Goal: Information Seeking & Learning: Learn about a topic

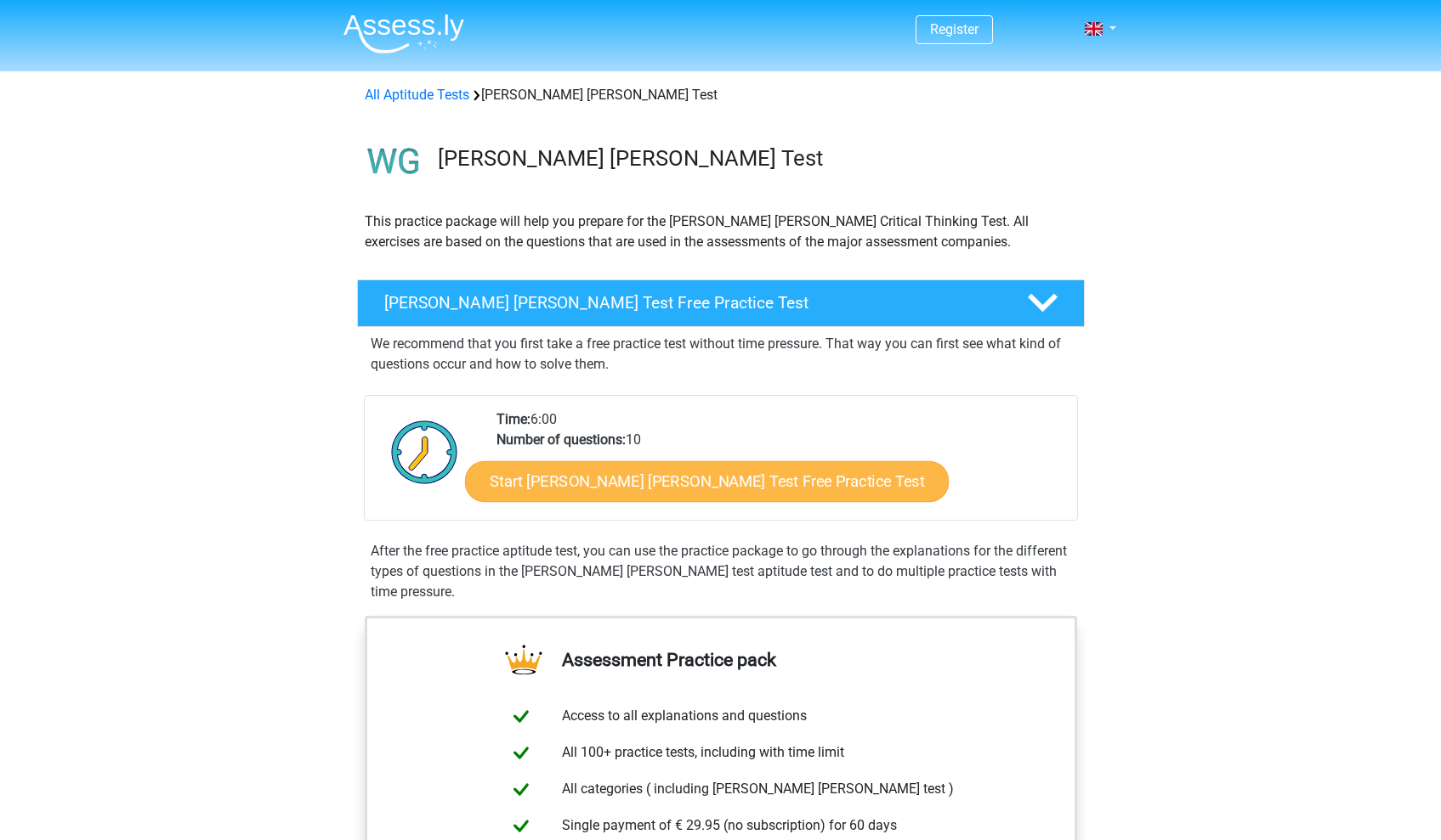
click at [724, 495] on link "Start Watson Glaser Test Free Practice Test" at bounding box center [707, 481] width 484 height 41
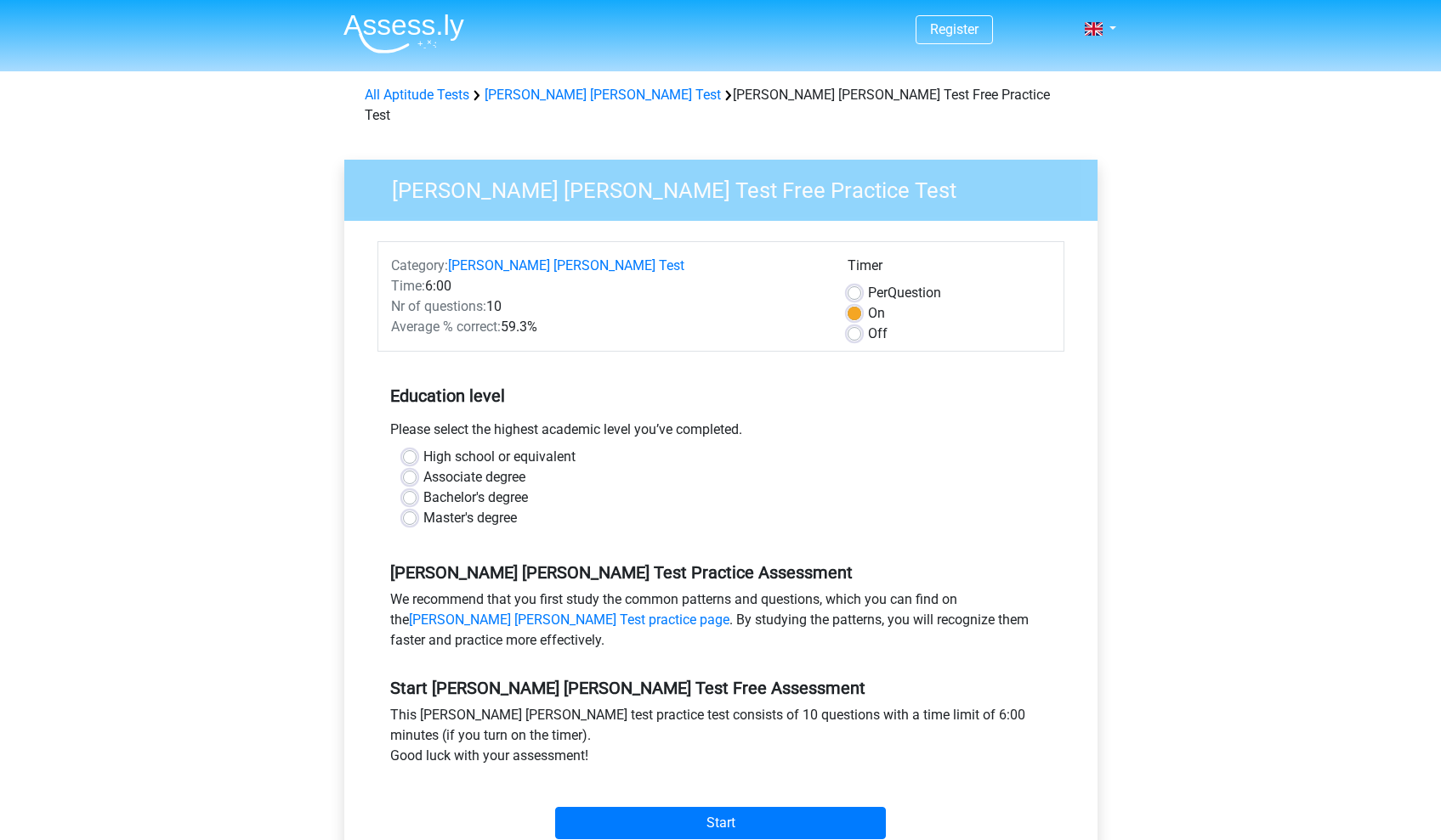
click at [547, 447] on label "High school or equivalent" at bounding box center [499, 457] width 153 height 21
click at [417, 447] on input "High school or equivalent" at bounding box center [409, 456] width 13 height 17
radio input "true"
click at [680, 786] on div "Start" at bounding box center [720, 810] width 687 height 60
click at [692, 813] on input "Start" at bounding box center [720, 823] width 331 height 32
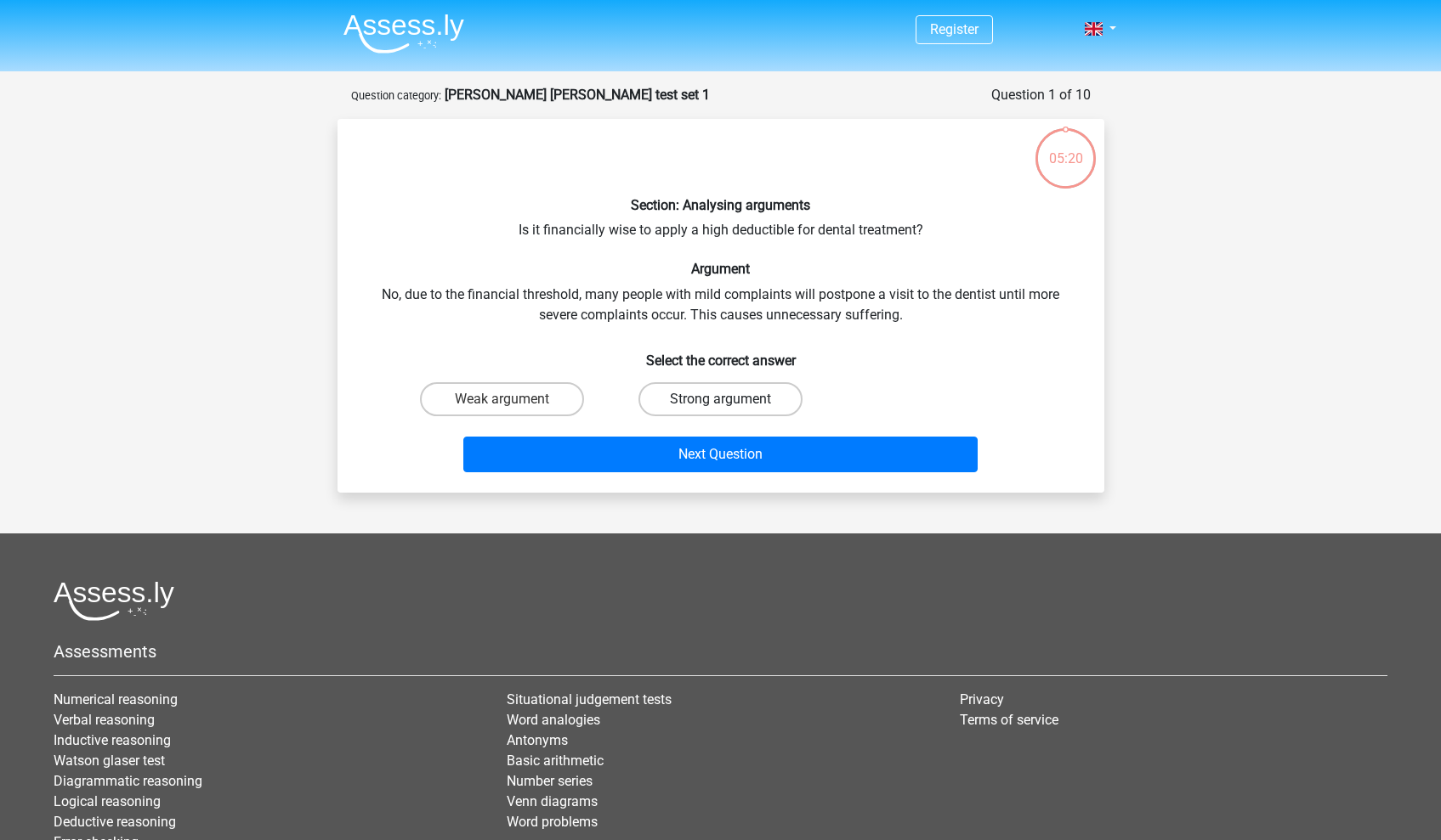
click at [681, 393] on label "Strong argument" at bounding box center [720, 400] width 164 height 34
click at [720, 400] on input "Strong argument" at bounding box center [726, 405] width 11 height 11
radio input "true"
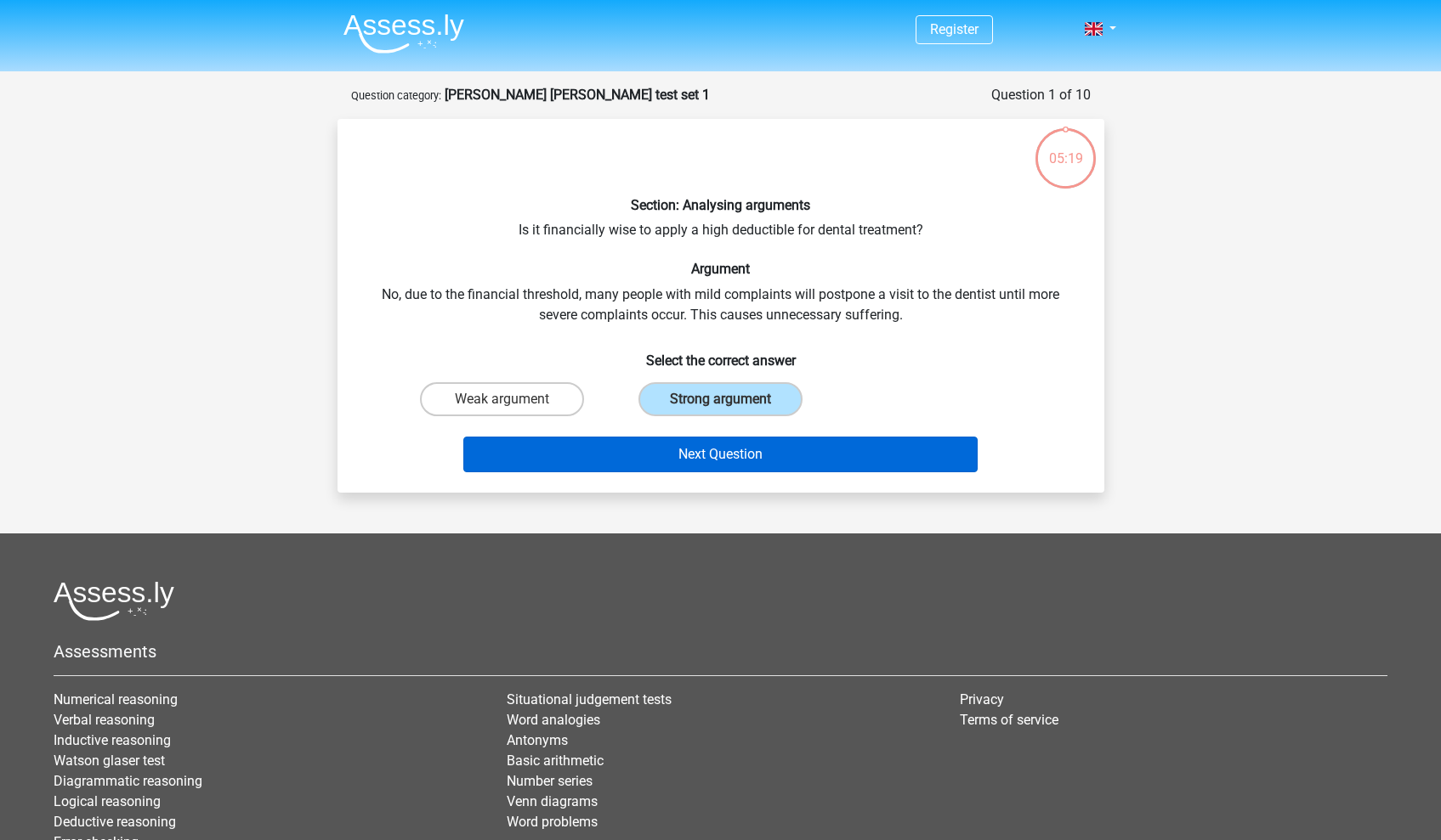
click at [690, 453] on button "Next Question" at bounding box center [720, 455] width 514 height 36
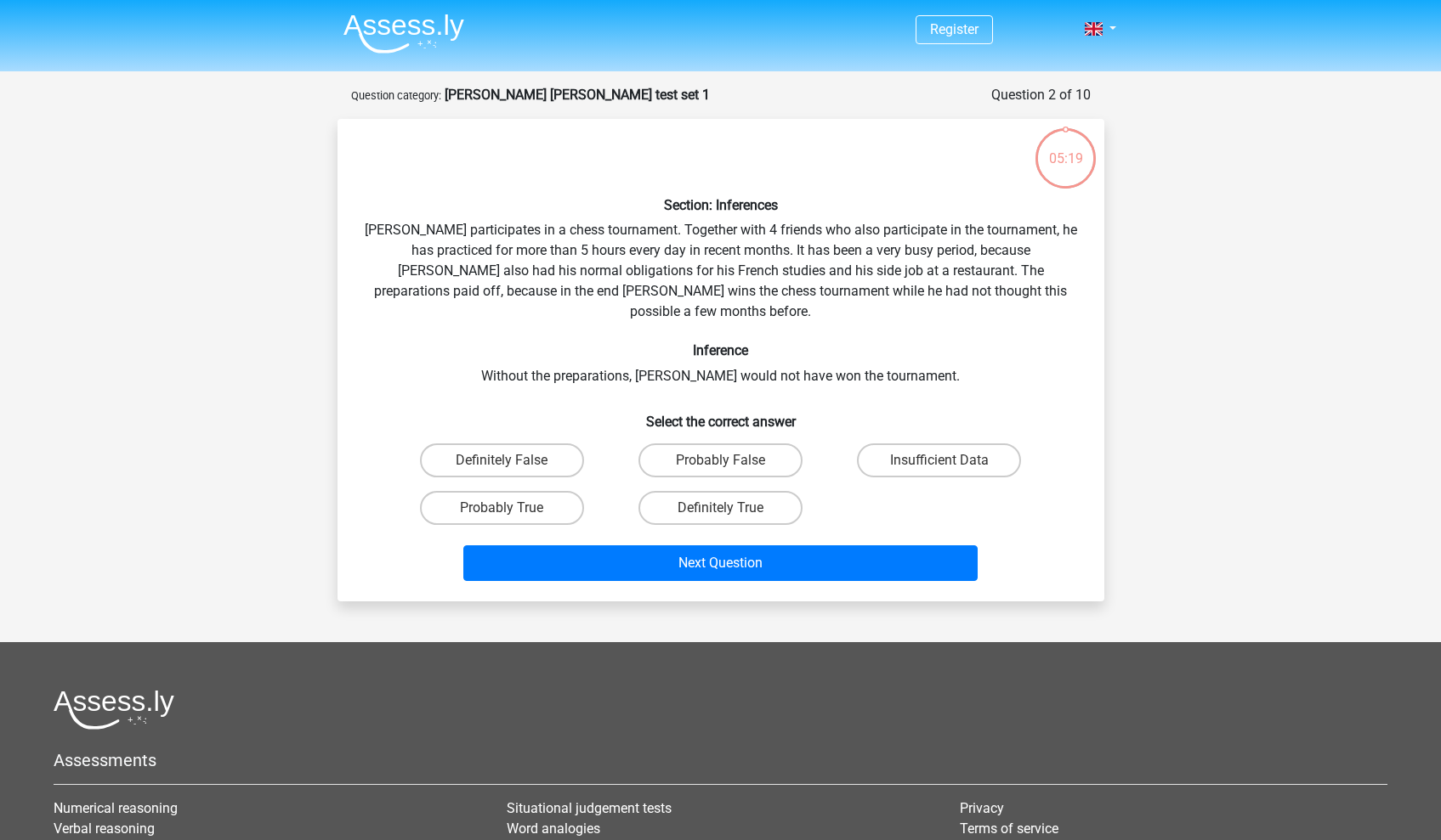
scroll to position [85, 0]
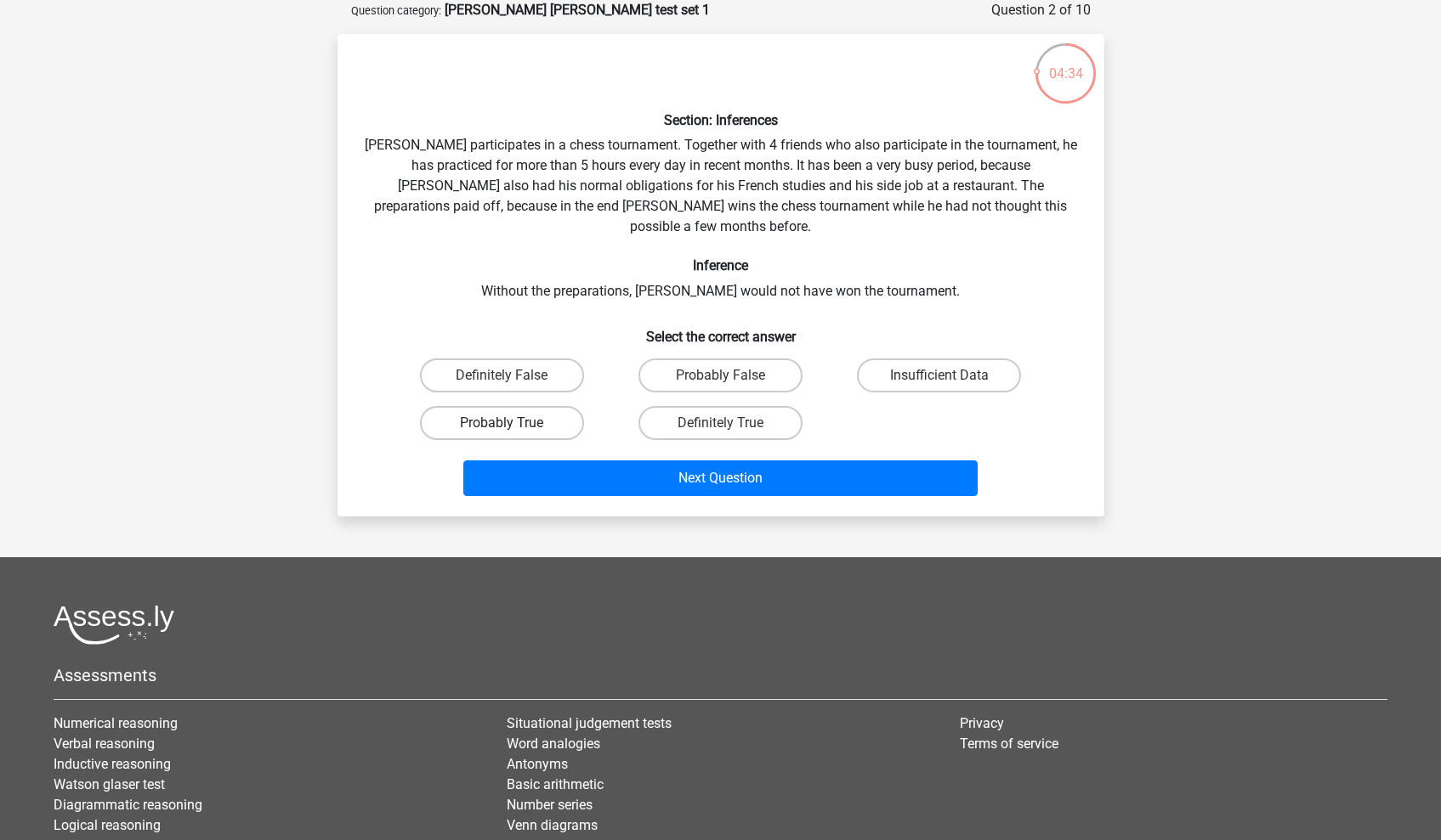
click at [567, 406] on label "Probably True" at bounding box center [501, 423] width 164 height 34
click at [513, 423] on input "Probably True" at bounding box center [507, 429] width 11 height 11
radio input "true"
click at [716, 406] on label "Definitely True" at bounding box center [720, 423] width 164 height 34
click at [720, 423] on input "Definitely True" at bounding box center [726, 429] width 11 height 11
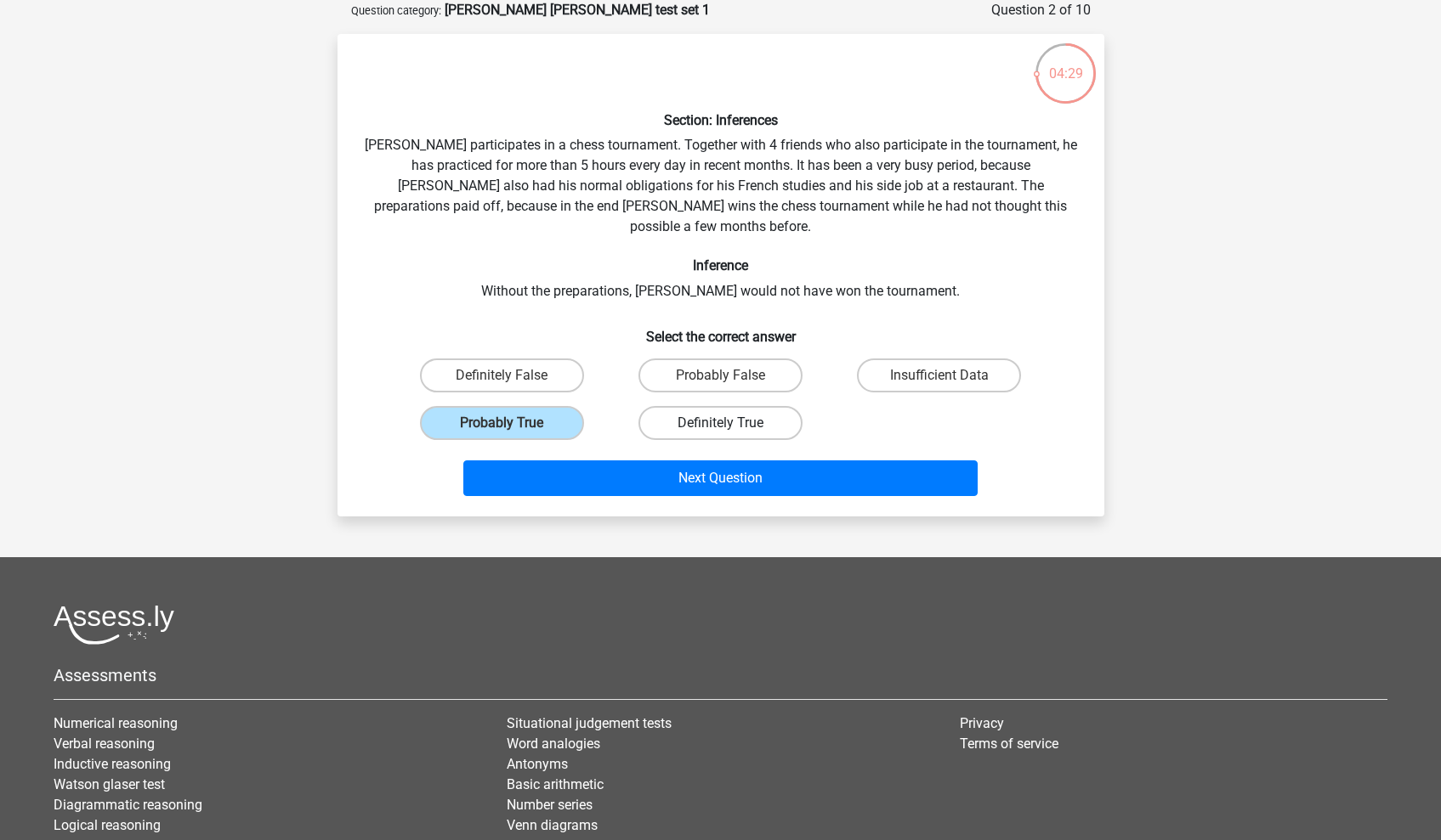
radio input "true"
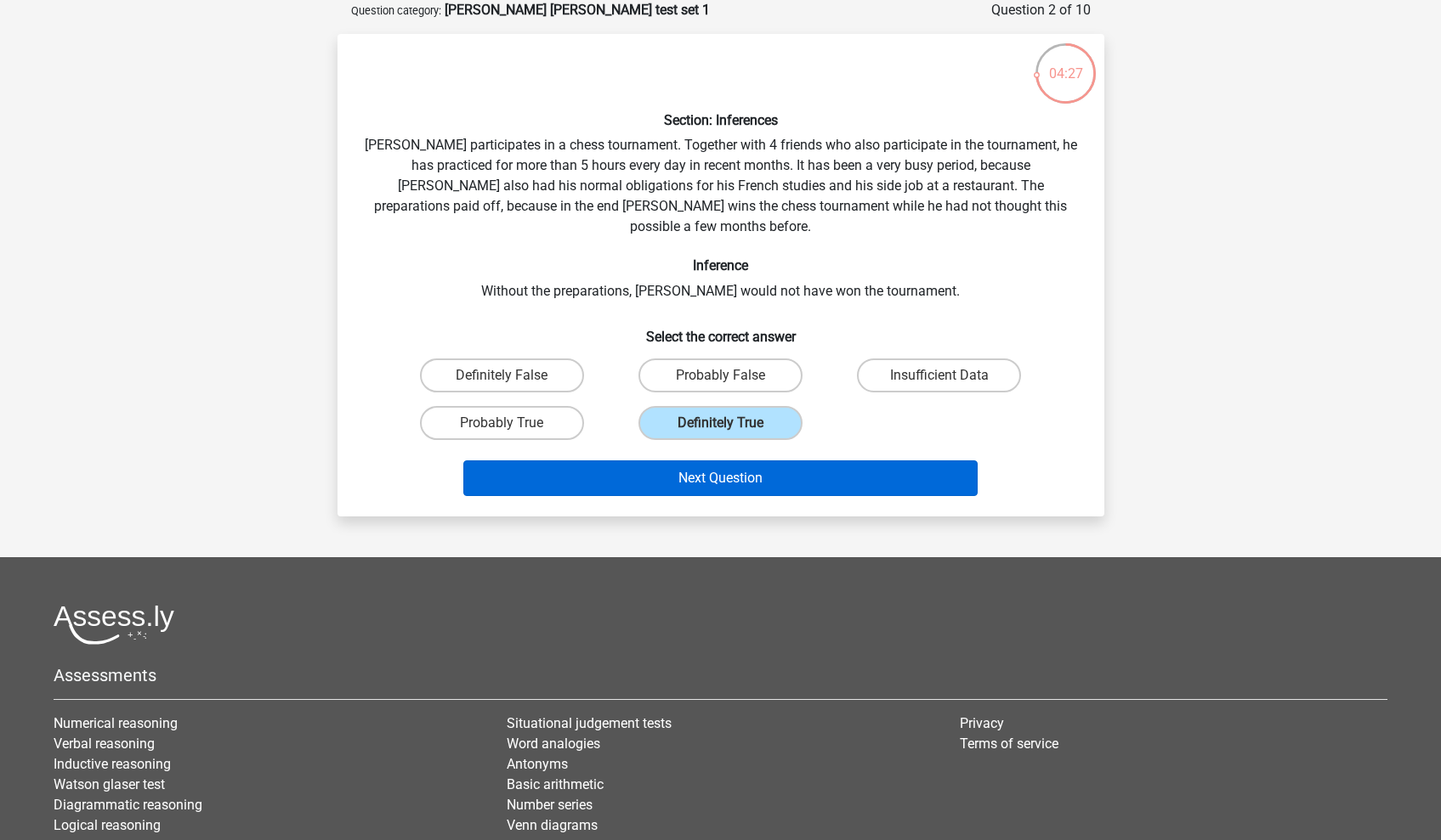
click at [744, 460] on button "Next Question" at bounding box center [720, 478] width 514 height 36
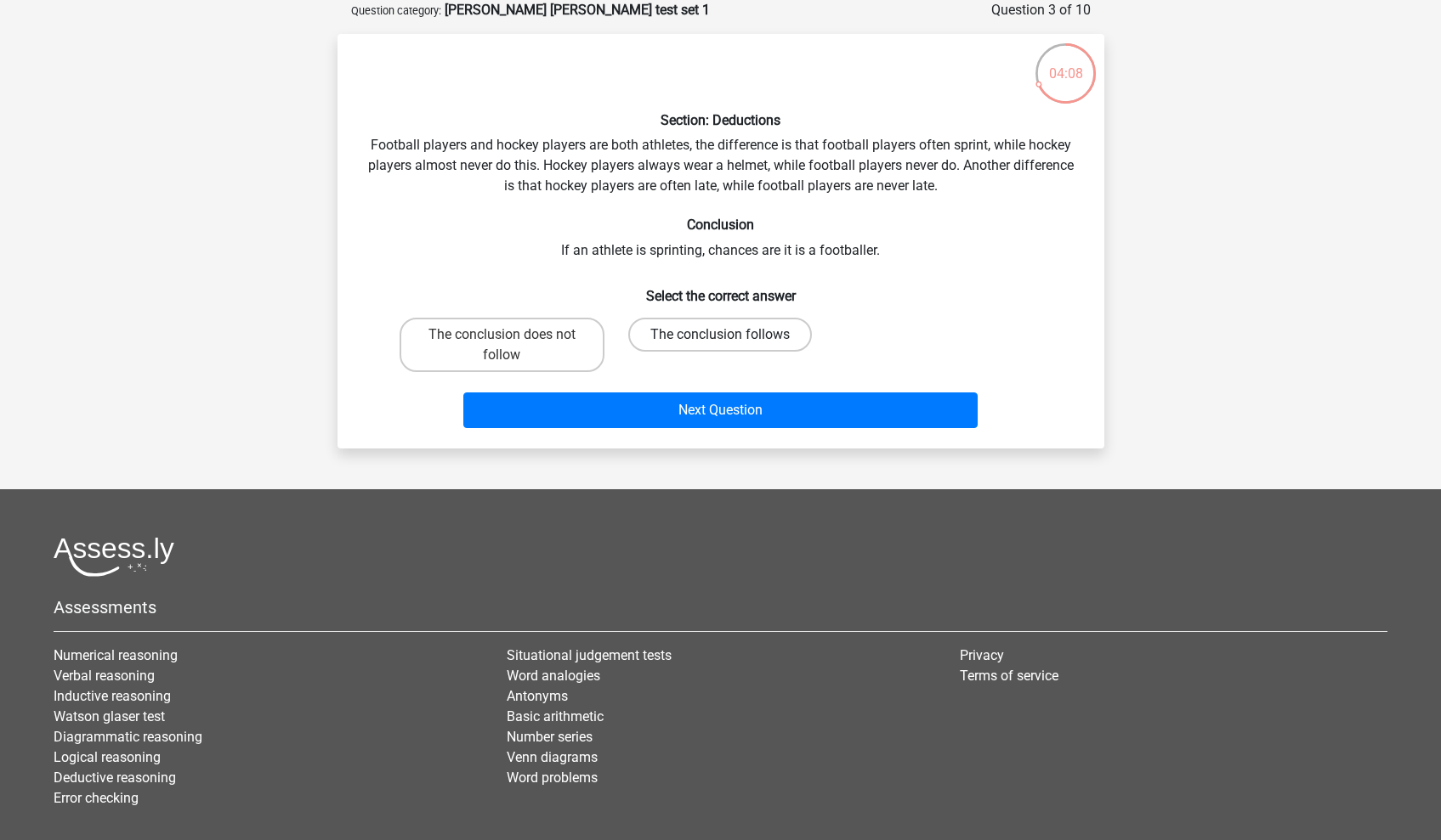
click at [758, 332] on label "The conclusion follows" at bounding box center [720, 335] width 184 height 34
click at [731, 334] on input "The conclusion follows" at bounding box center [726, 340] width 11 height 11
radio input "true"
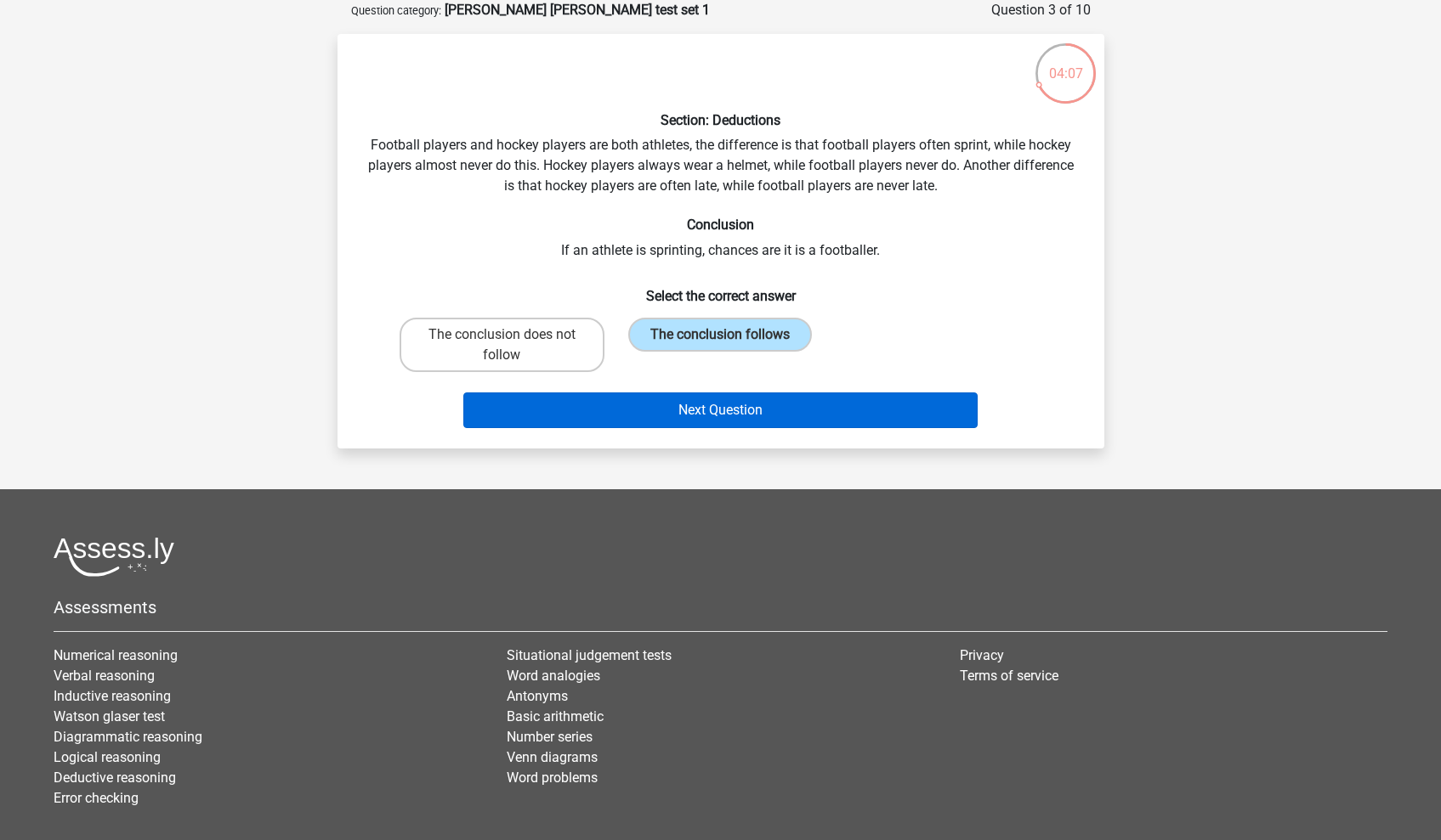
click at [766, 420] on button "Next Question" at bounding box center [720, 411] width 514 height 36
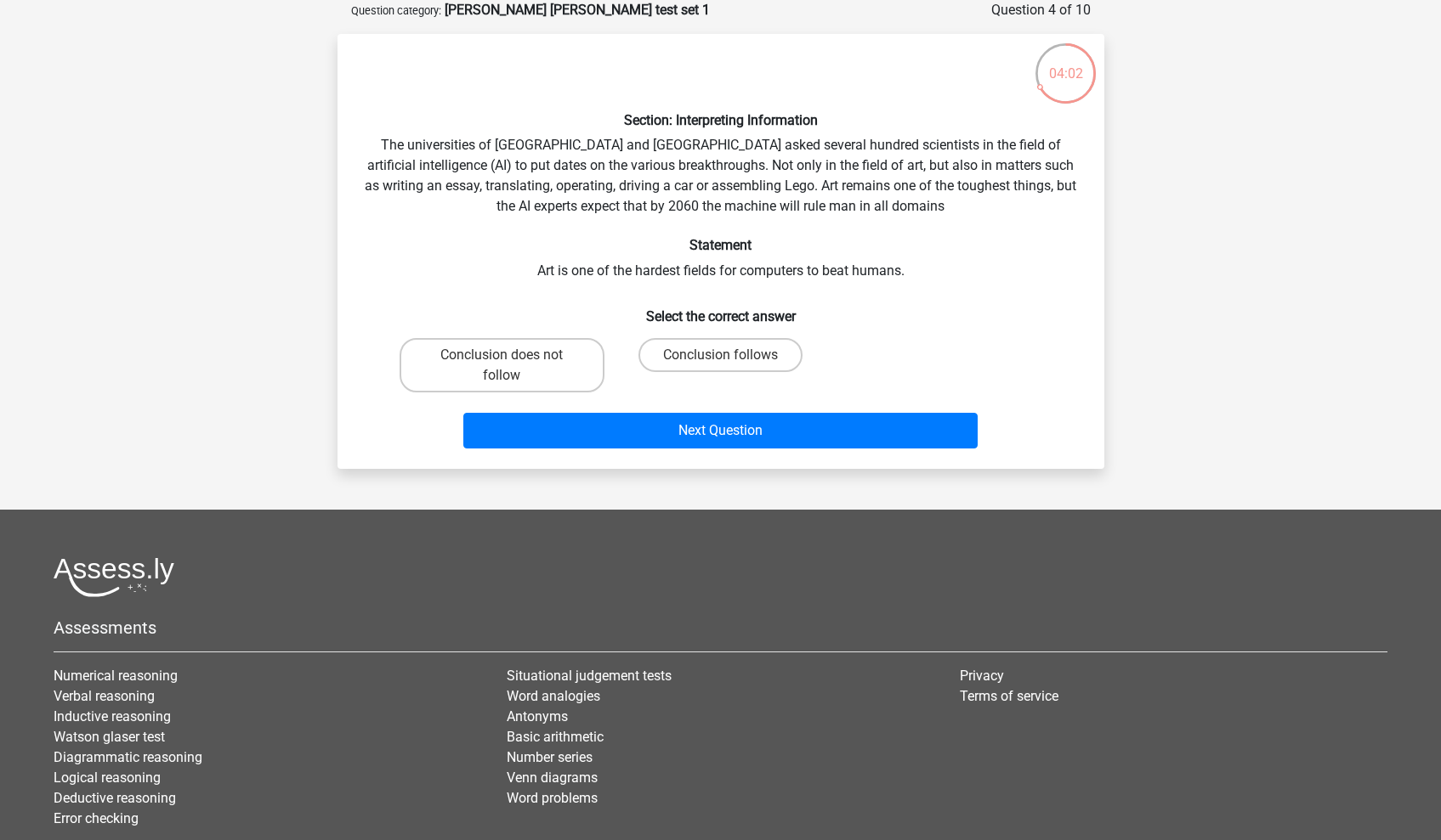
scroll to position [47, 0]
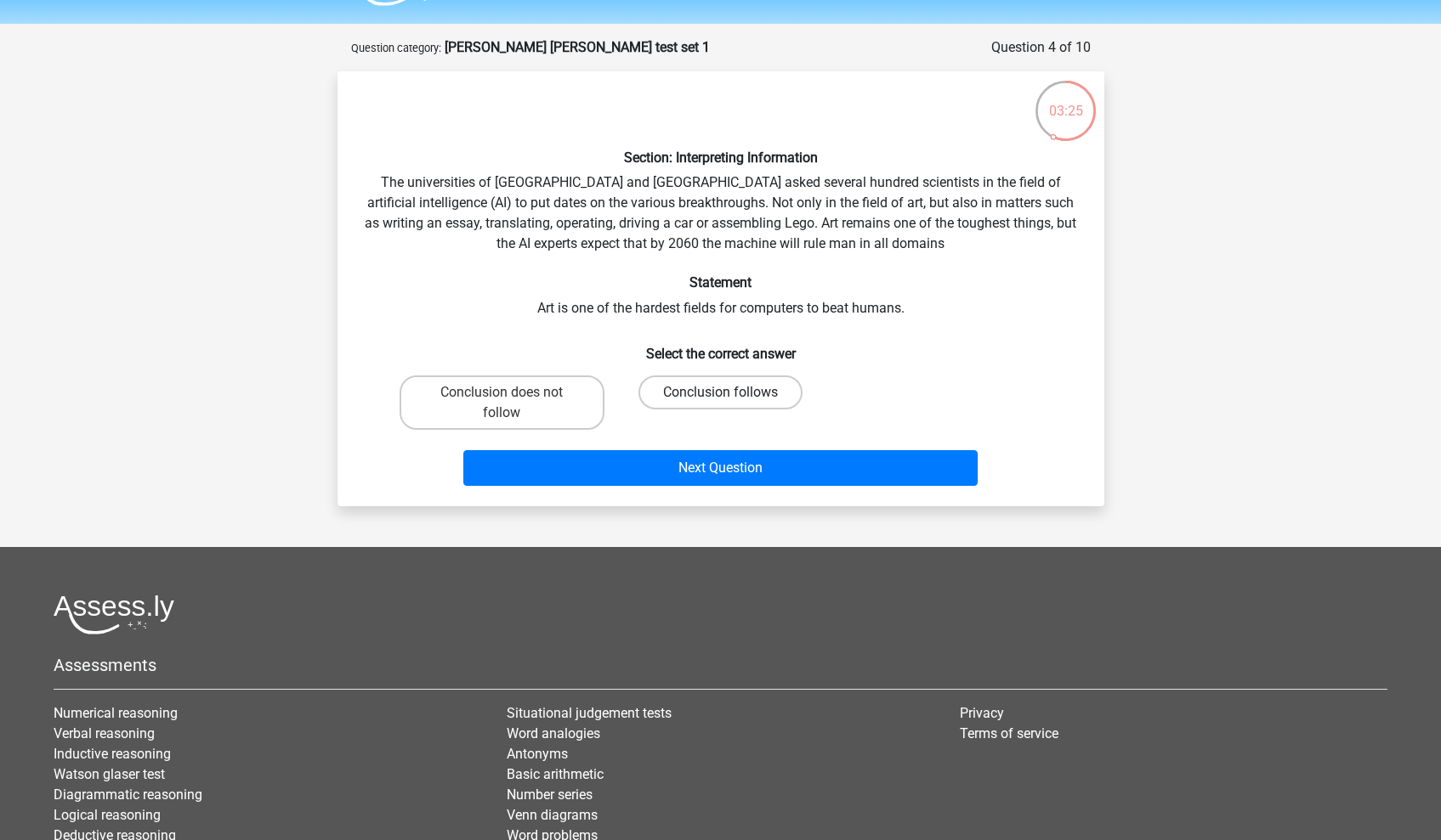
click at [766, 384] on label "Conclusion follows" at bounding box center [720, 393] width 164 height 34
click at [731, 393] on input "Conclusion follows" at bounding box center [726, 399] width 11 height 11
radio input "true"
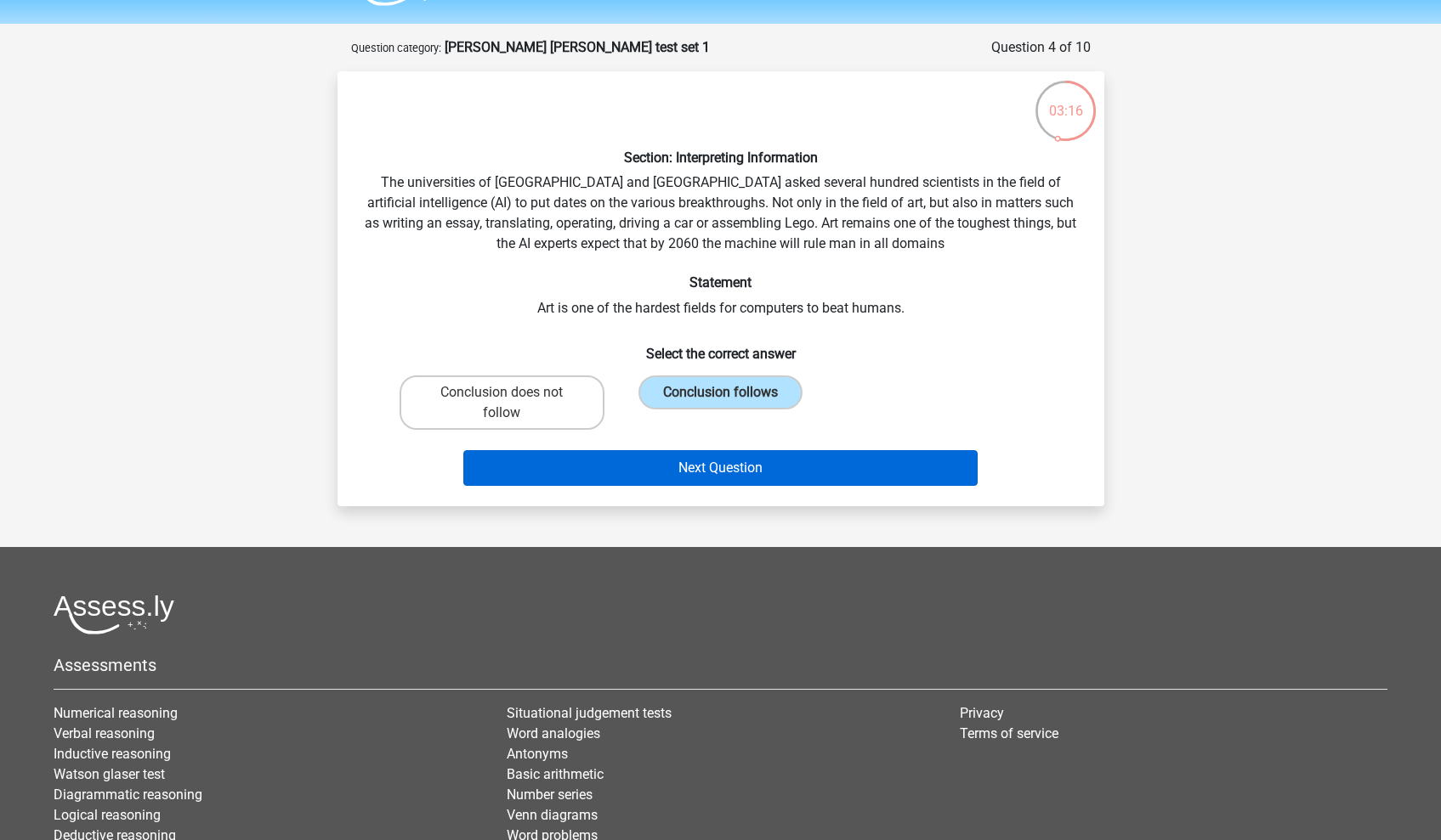
click at [766, 460] on button "Next Question" at bounding box center [720, 469] width 514 height 36
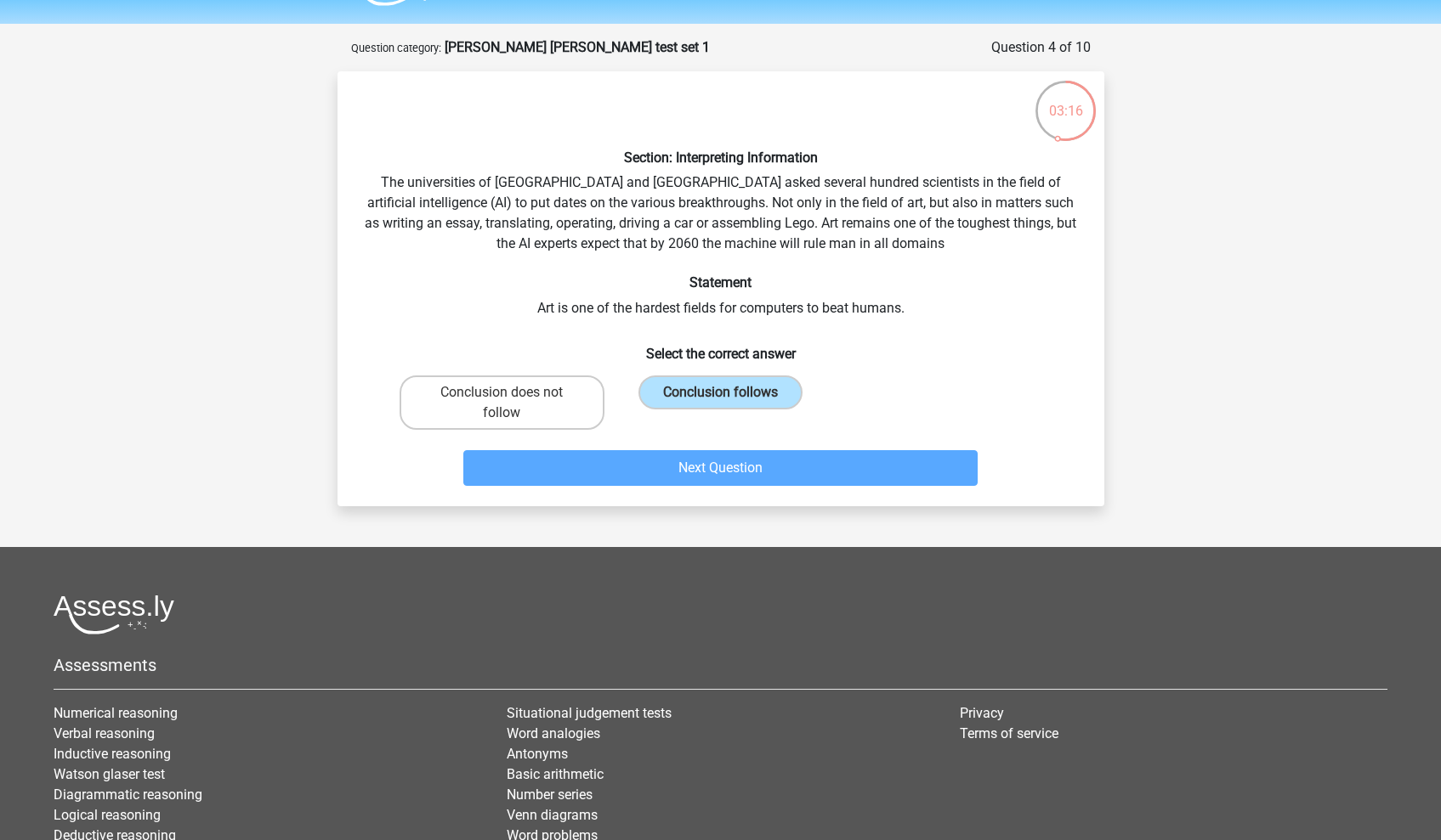
scroll to position [85, 0]
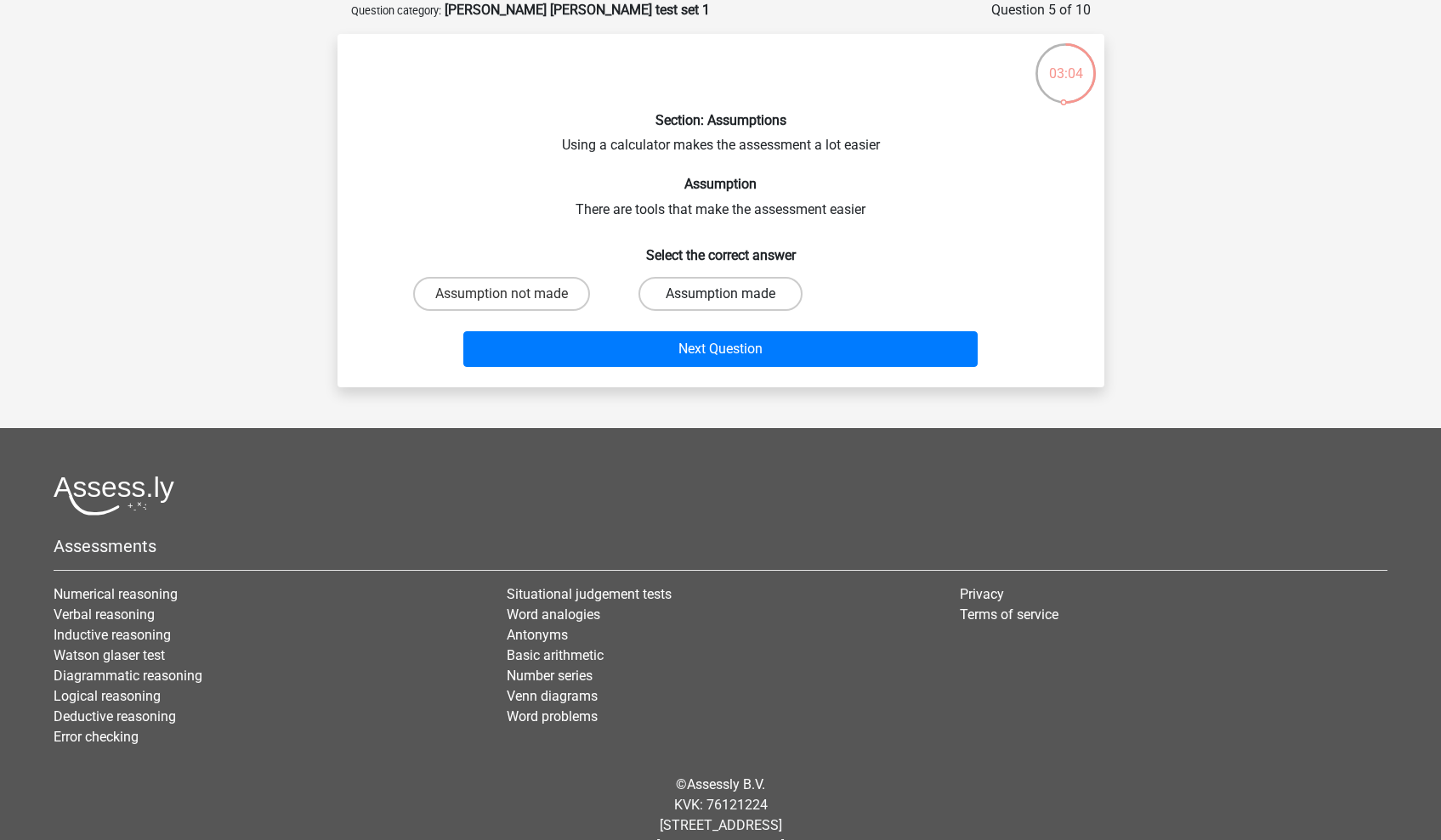
click at [748, 291] on label "Assumption made" at bounding box center [720, 294] width 164 height 34
click at [731, 294] on input "Assumption made" at bounding box center [726, 299] width 11 height 11
radio input "true"
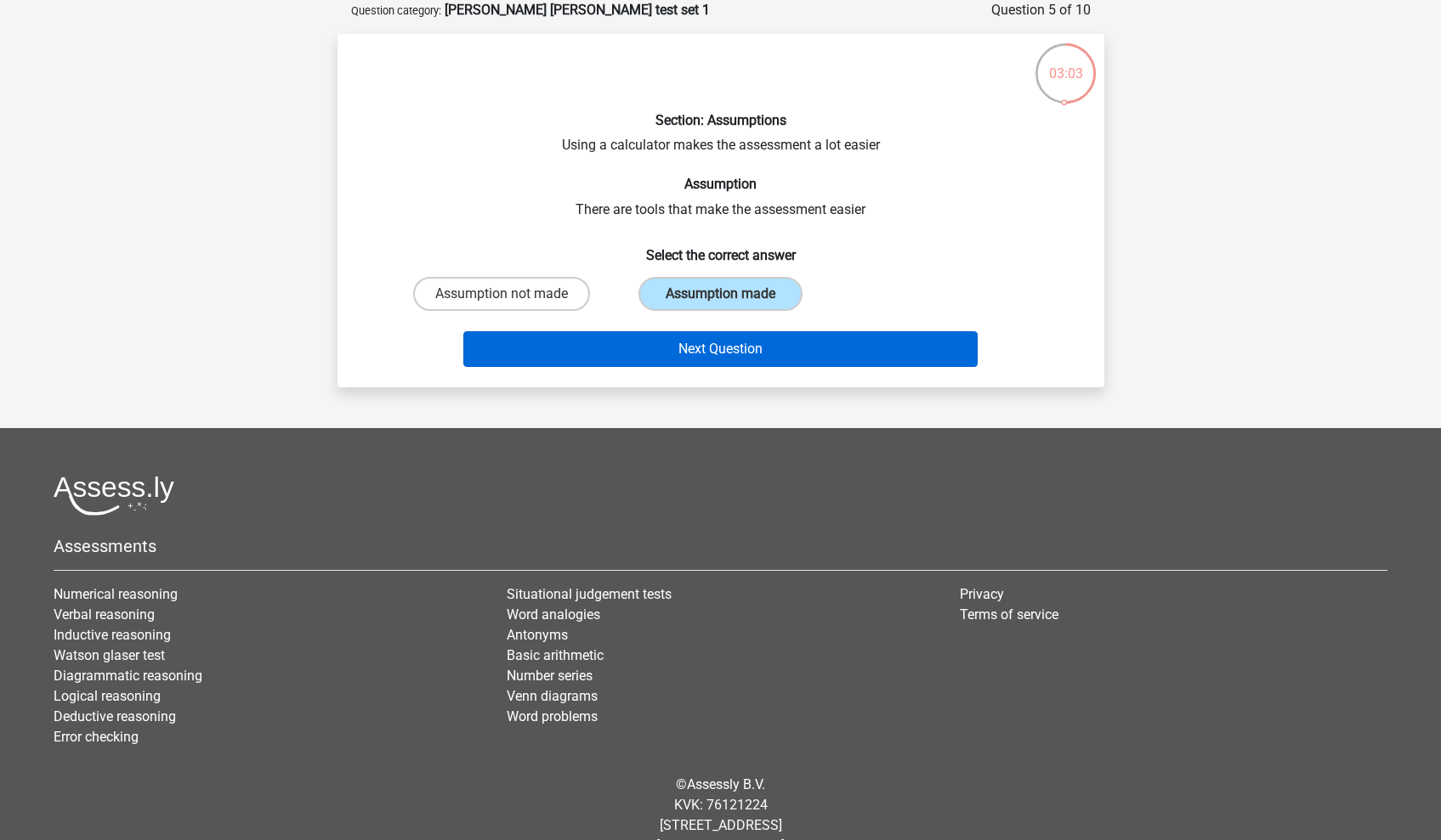
click at [765, 351] on button "Next Question" at bounding box center [720, 349] width 514 height 36
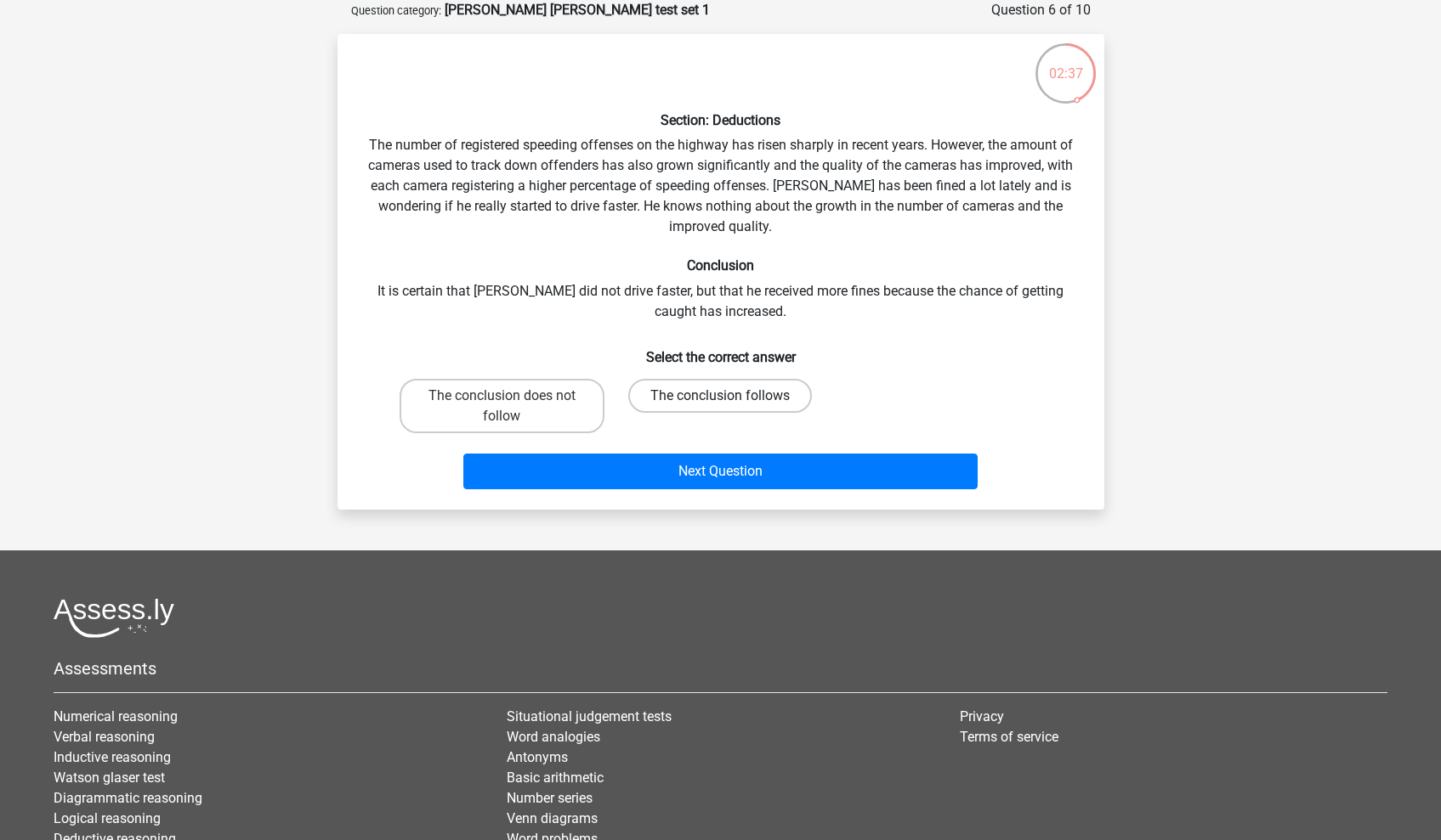
click at [649, 398] on label "The conclusion follows" at bounding box center [720, 396] width 184 height 34
click at [720, 398] on input "The conclusion follows" at bounding box center [726, 402] width 11 height 11
radio input "true"
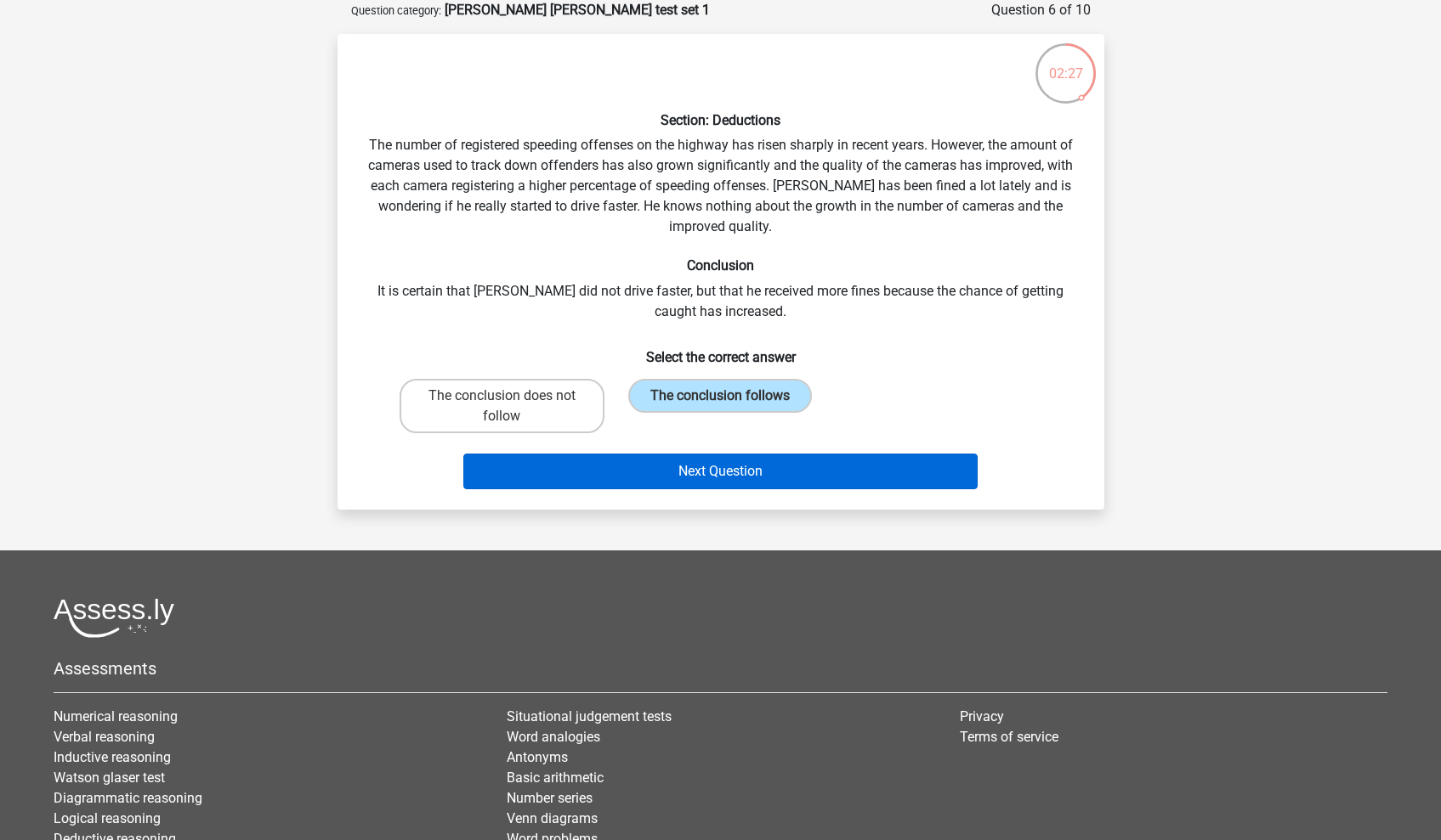
click at [651, 467] on button "Next Question" at bounding box center [720, 472] width 514 height 36
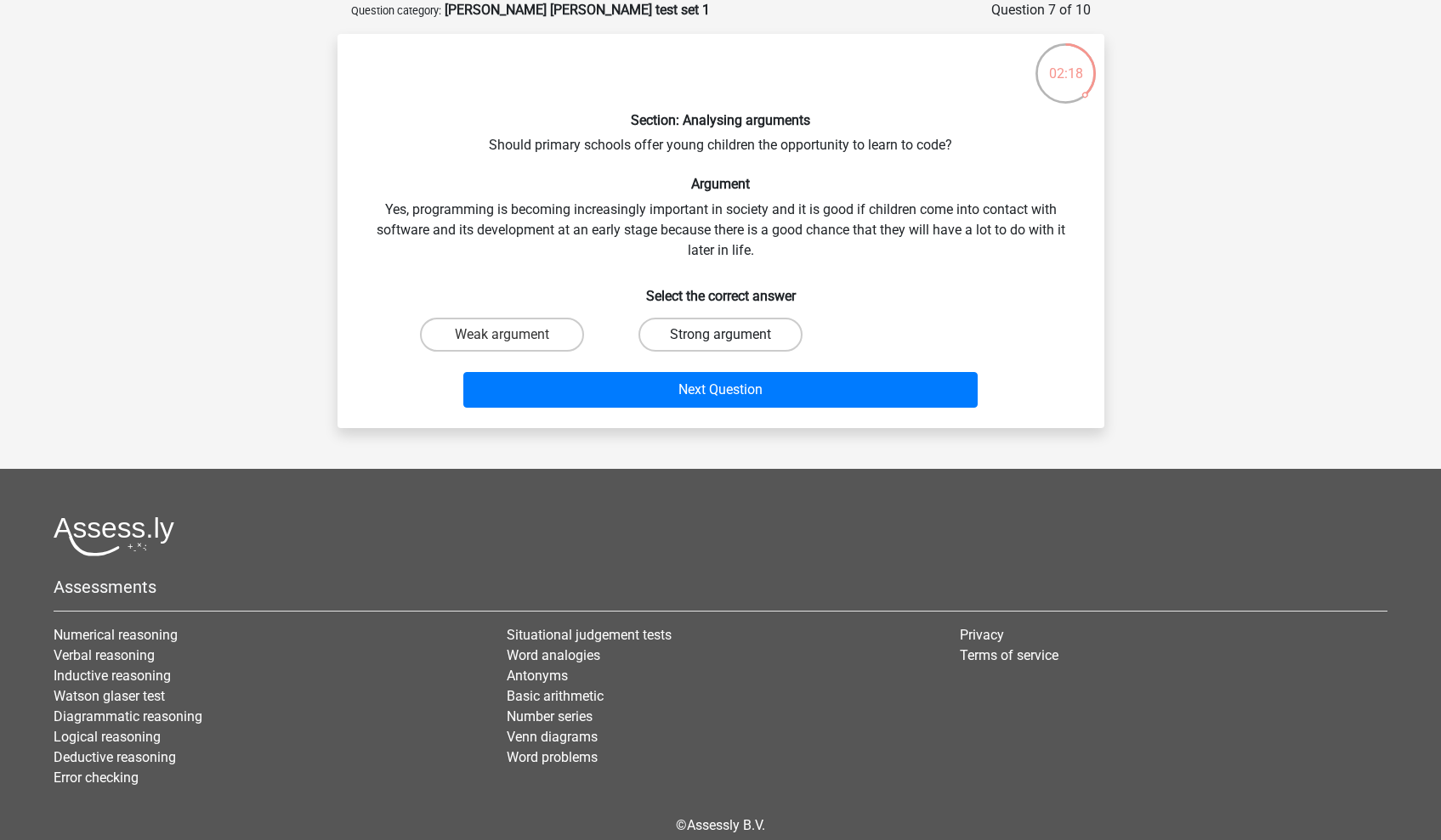
click at [742, 350] on label "Strong argument" at bounding box center [720, 335] width 164 height 34
click at [731, 346] on input "Strong argument" at bounding box center [726, 340] width 11 height 11
radio input "true"
click at [744, 365] on div "Next Question" at bounding box center [721, 386] width 712 height 56
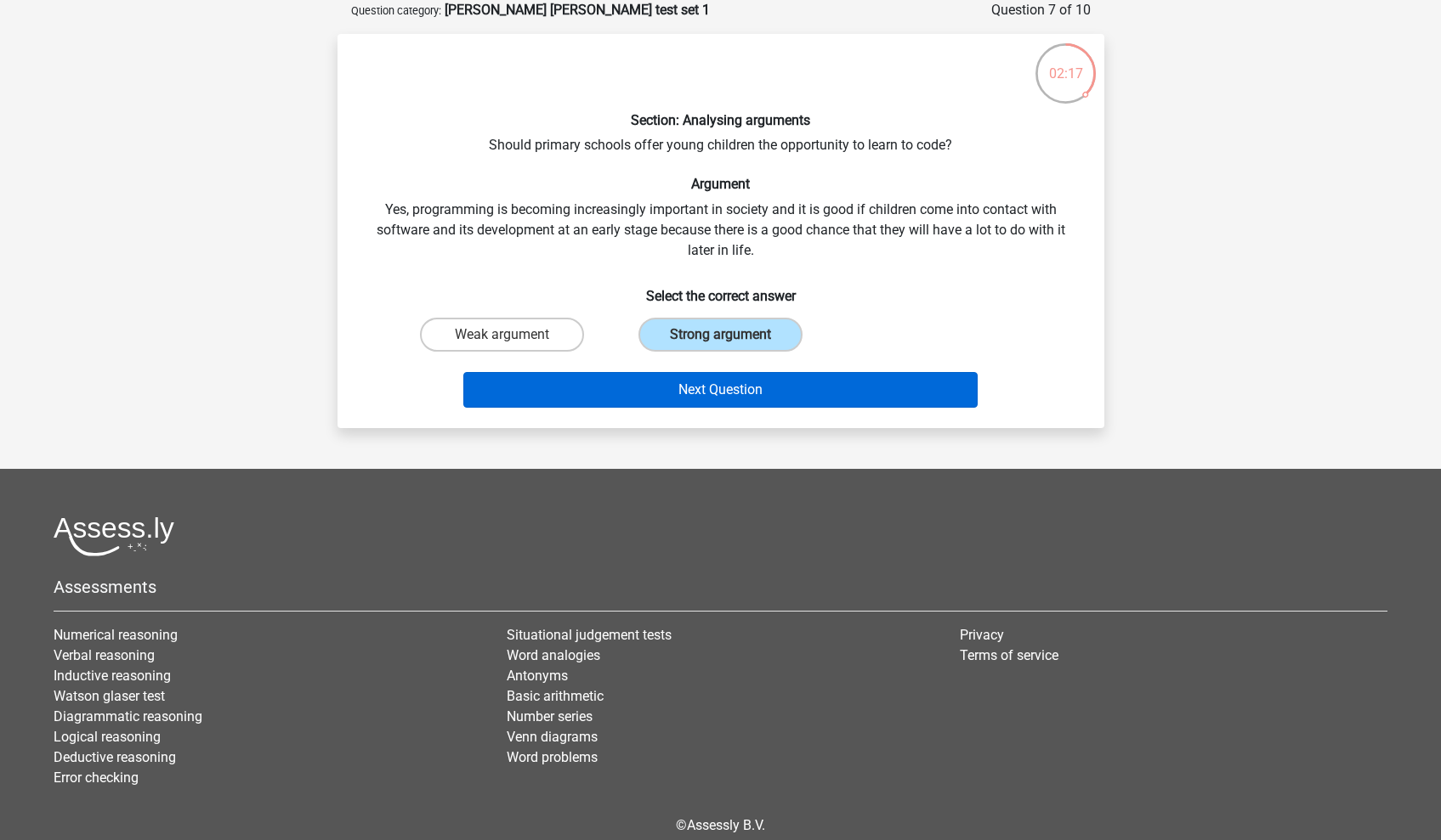
click at [744, 382] on button "Next Question" at bounding box center [720, 390] width 514 height 36
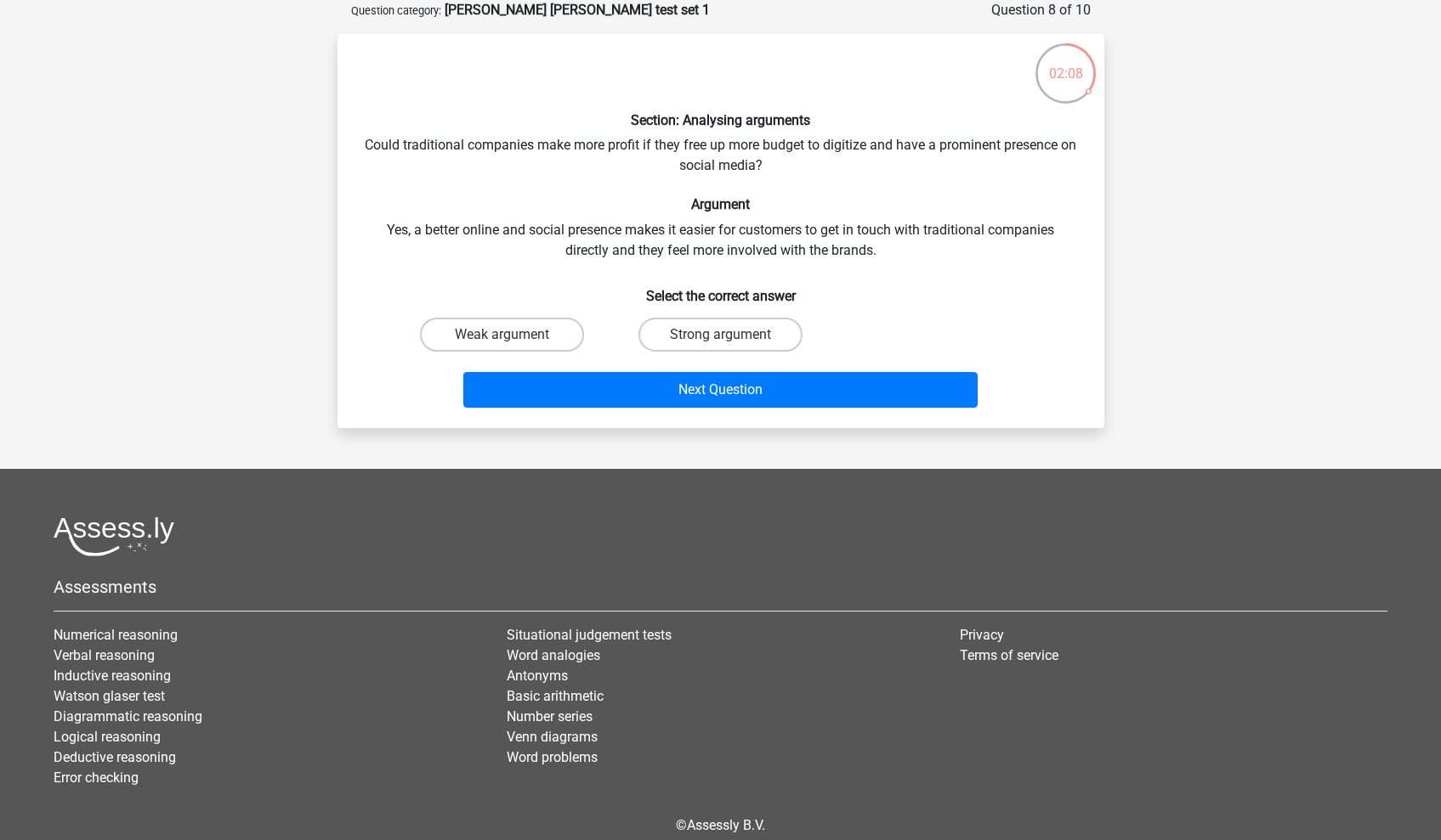
click at [720, 339] on input "Strong argument" at bounding box center [726, 340] width 11 height 11
radio input "true"
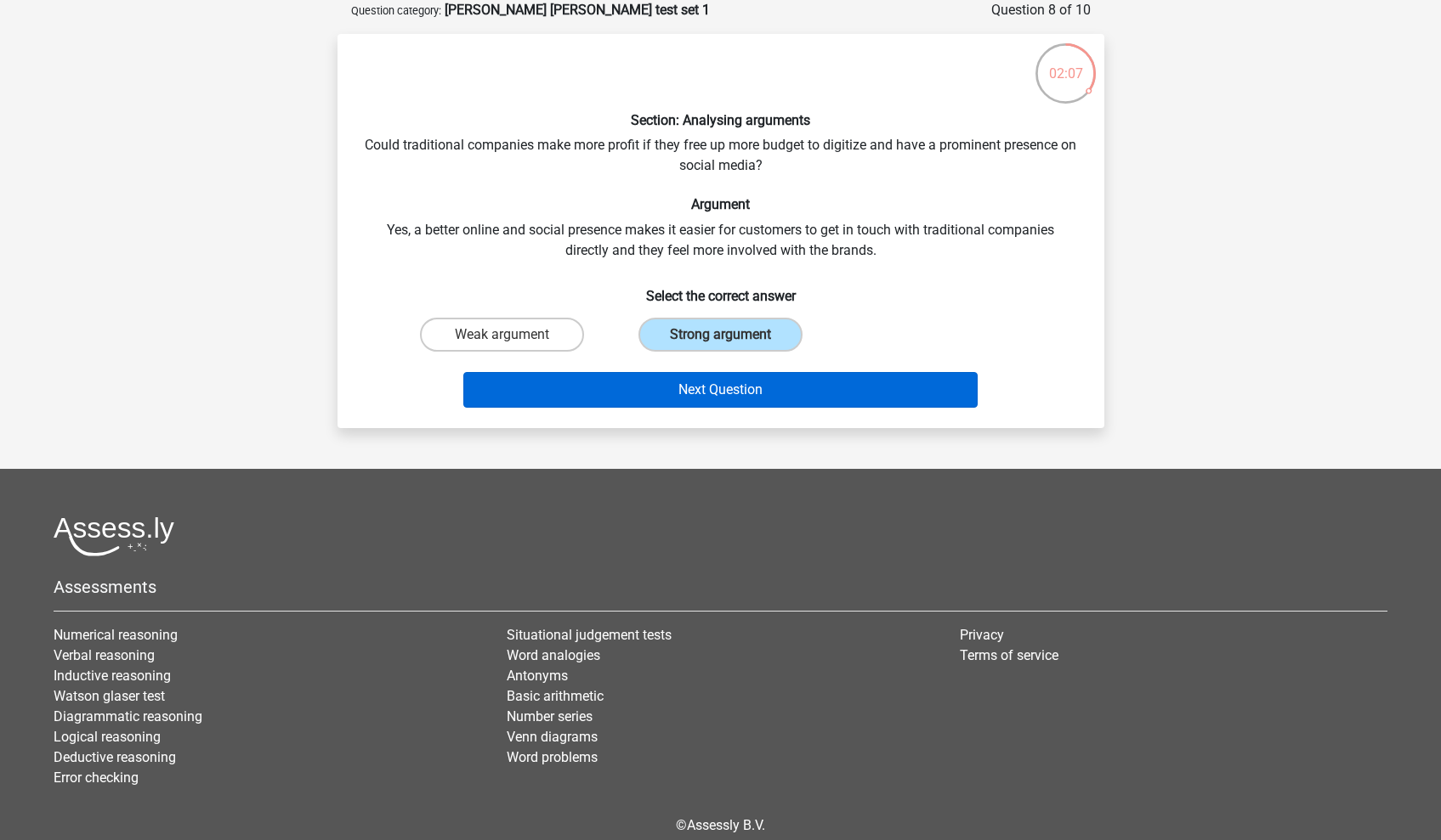
click at [750, 387] on button "Next Question" at bounding box center [720, 390] width 514 height 36
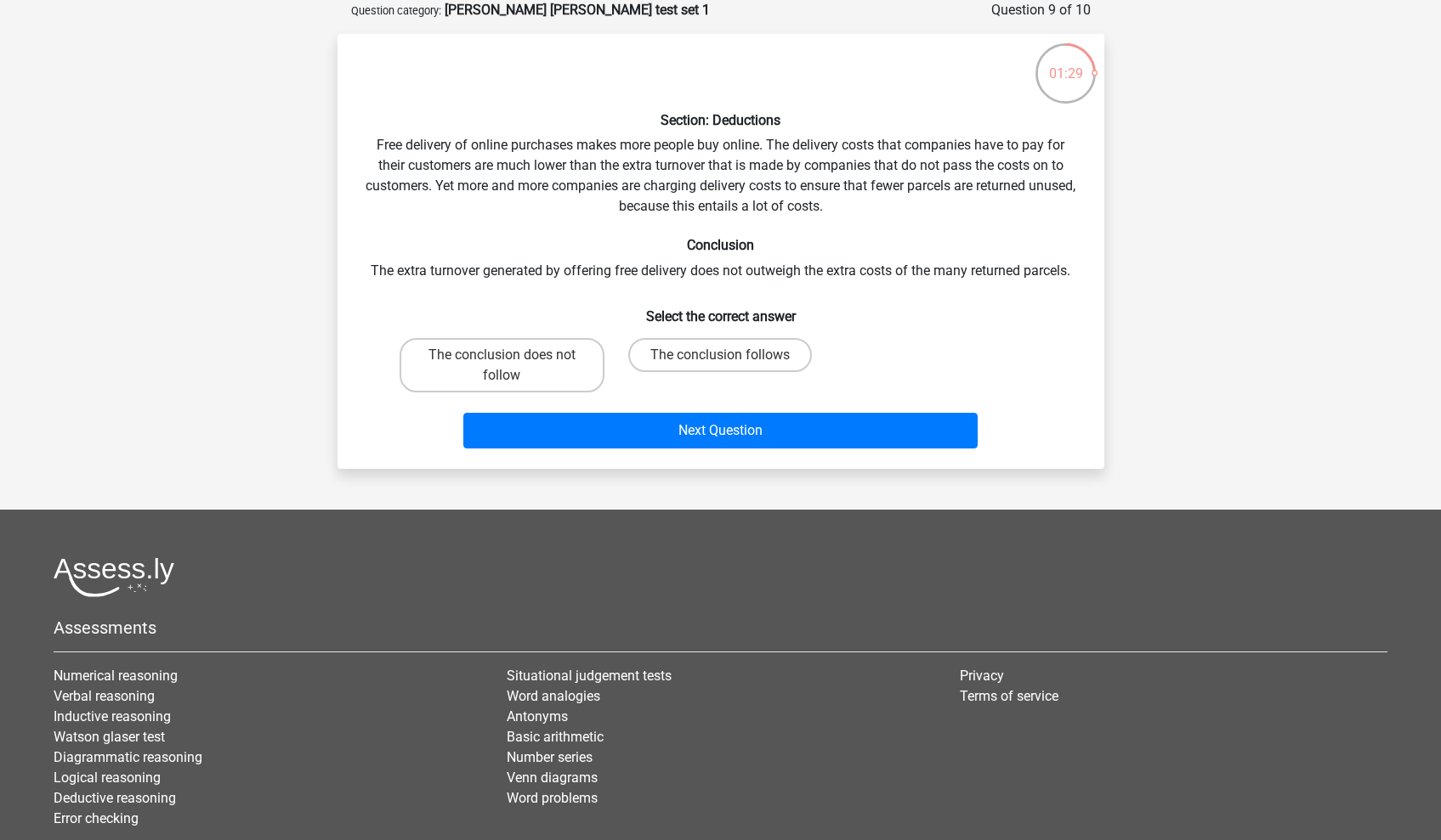
click at [548, 335] on div "The conclusion does not follow" at bounding box center [502, 366] width 219 height 68
click at [548, 344] on label "The conclusion does not follow" at bounding box center [502, 365] width 205 height 54
click at [513, 355] on input "The conclusion does not follow" at bounding box center [507, 361] width 11 height 11
radio input "true"
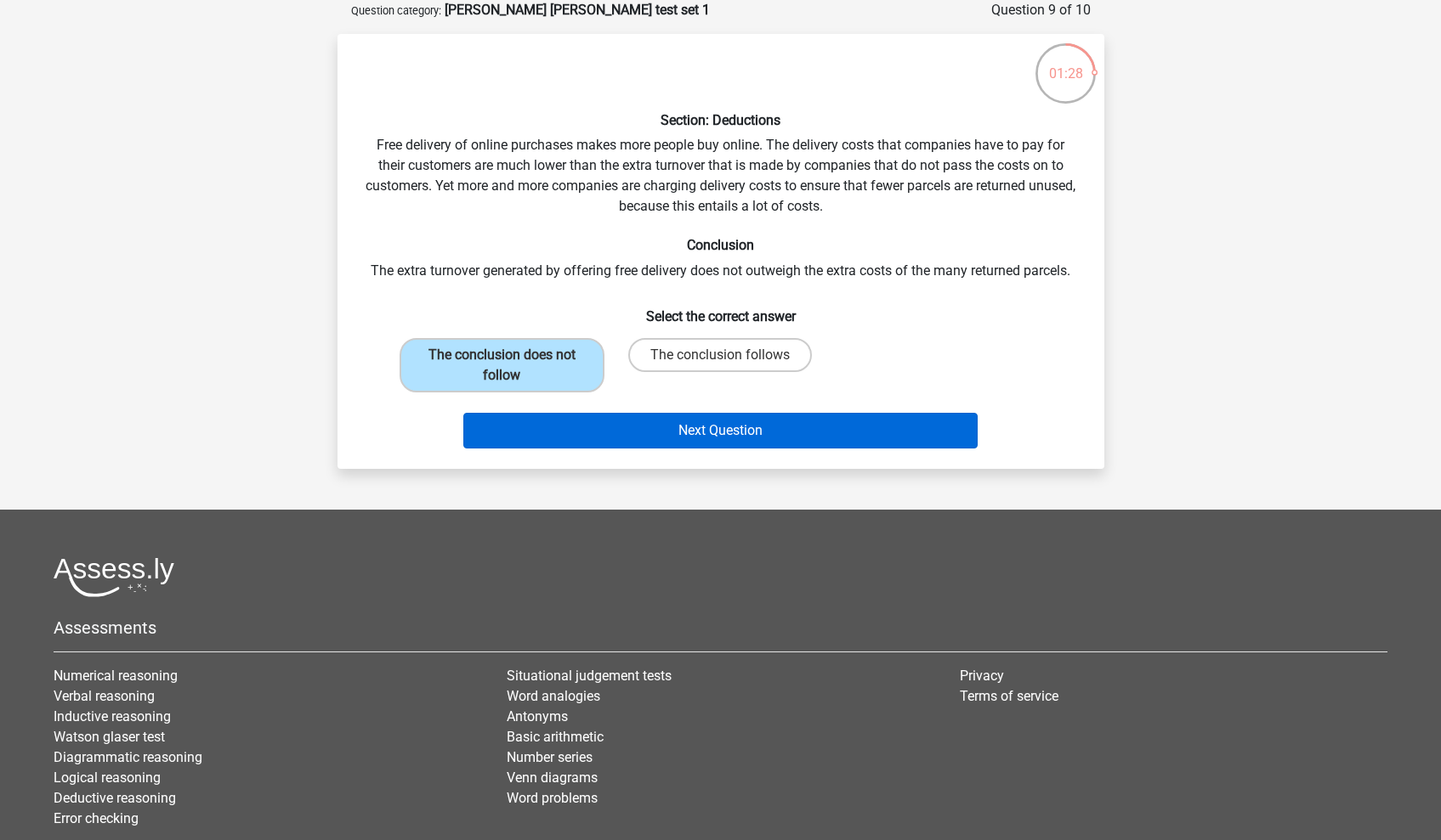
click at [614, 434] on button "Next Question" at bounding box center [720, 431] width 514 height 36
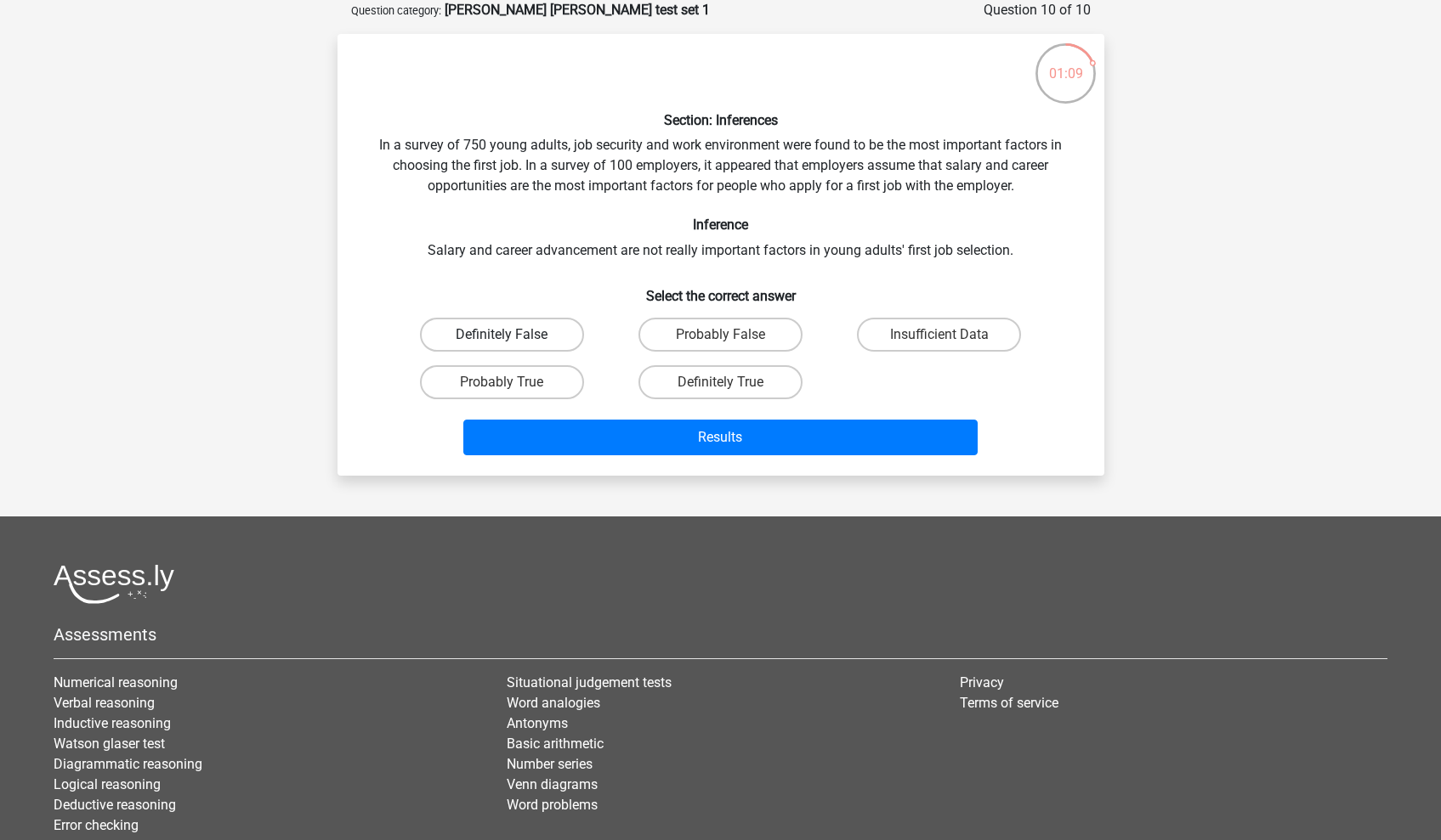
click at [555, 334] on label "Definitely False" at bounding box center [501, 335] width 164 height 34
click at [513, 334] on input "Definitely False" at bounding box center [507, 340] width 11 height 11
radio input "true"
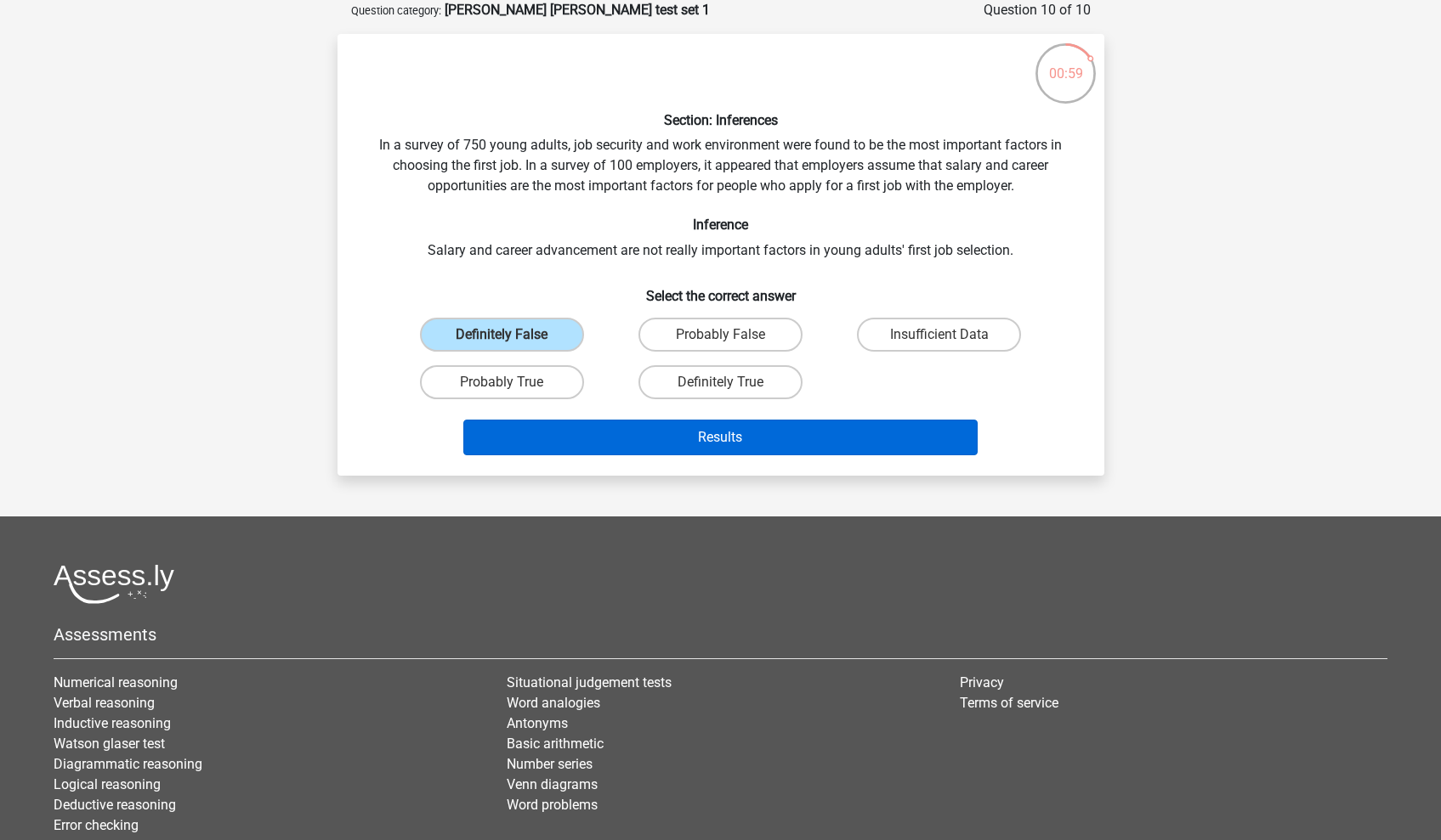
click at [627, 448] on button "Results" at bounding box center [720, 438] width 514 height 36
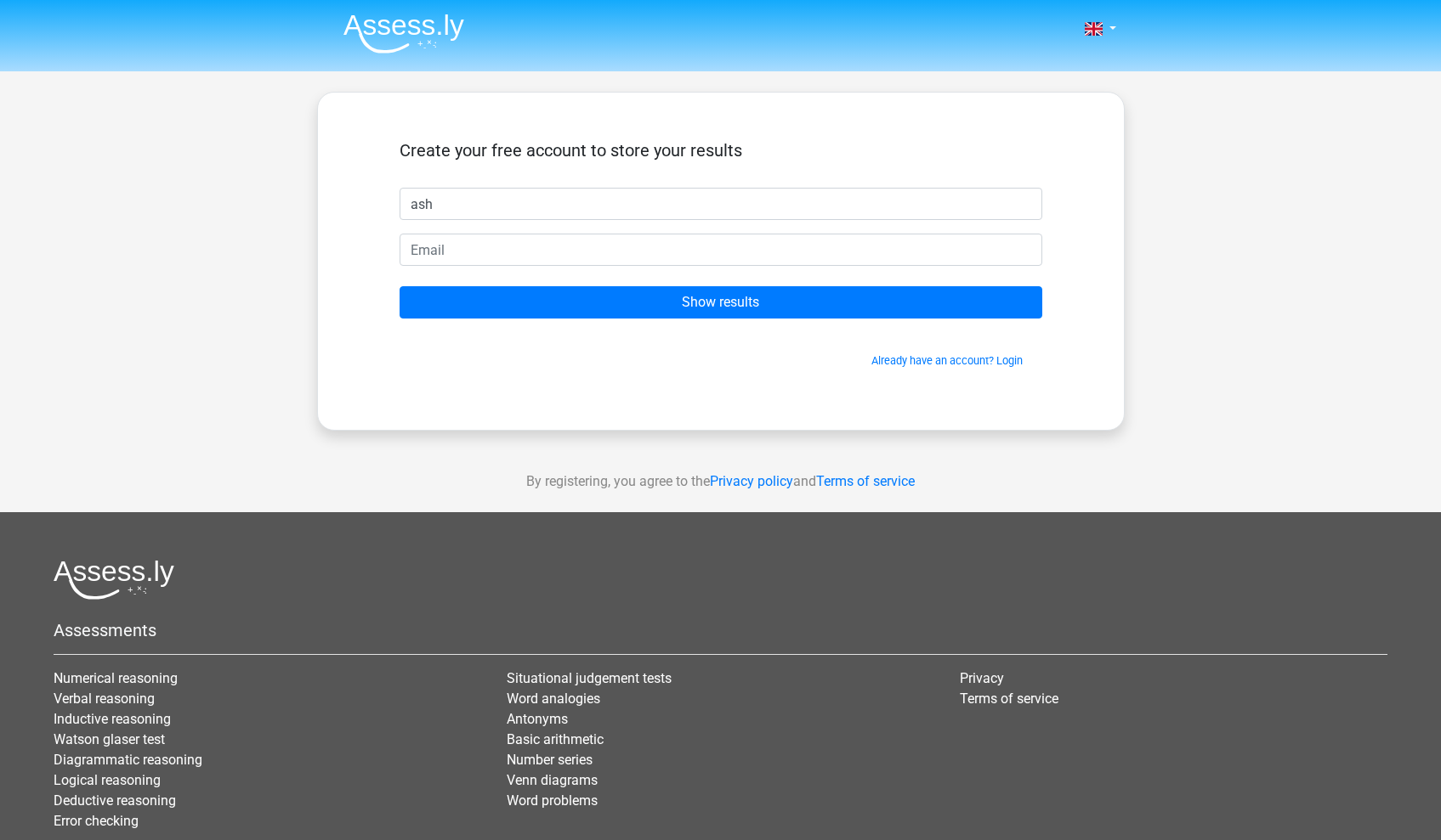
type input "ash"
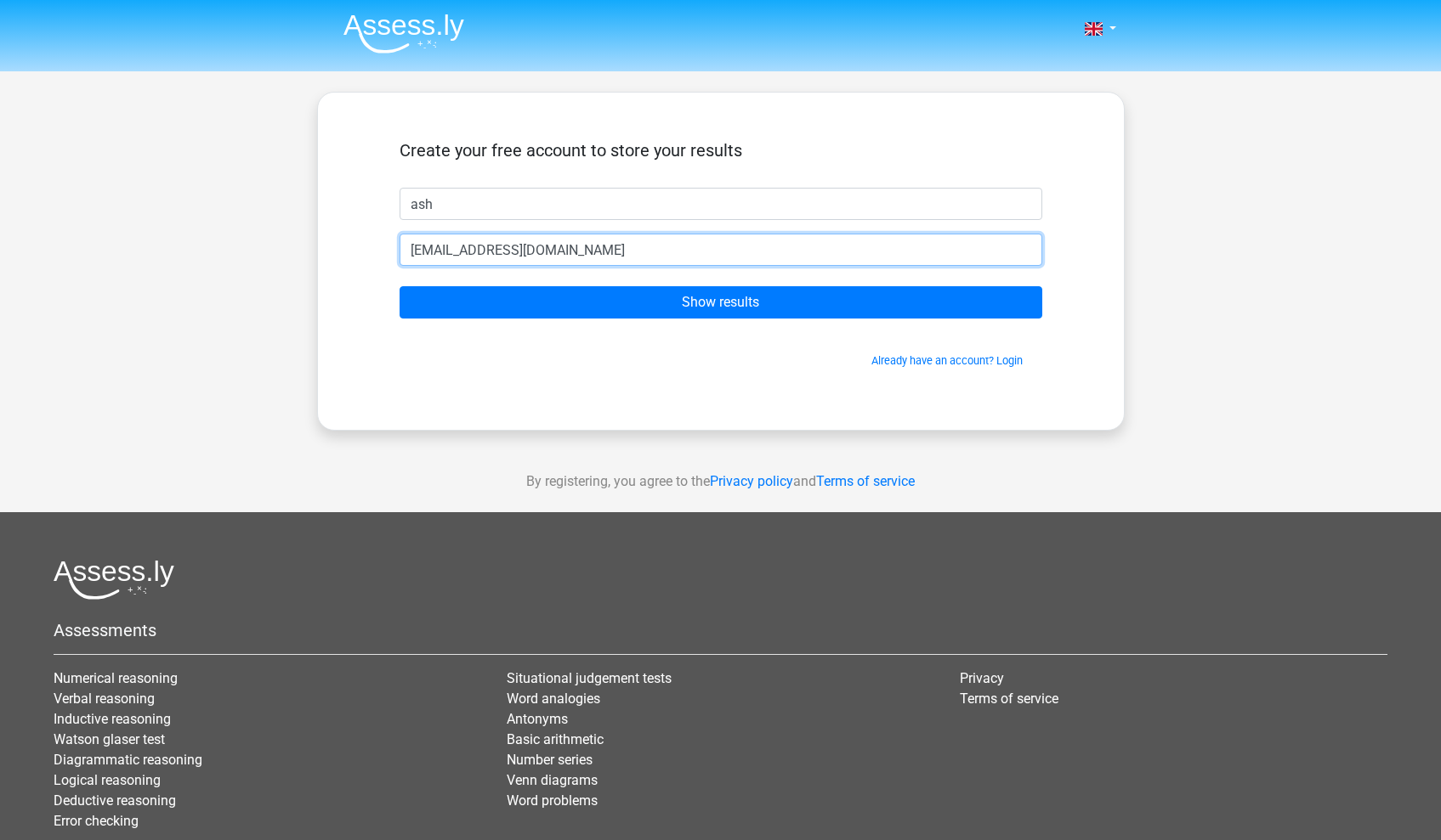
type input "[EMAIL_ADDRESS][DOMAIN_NAME]"
click at [720, 302] on input "Show results" at bounding box center [721, 302] width 642 height 32
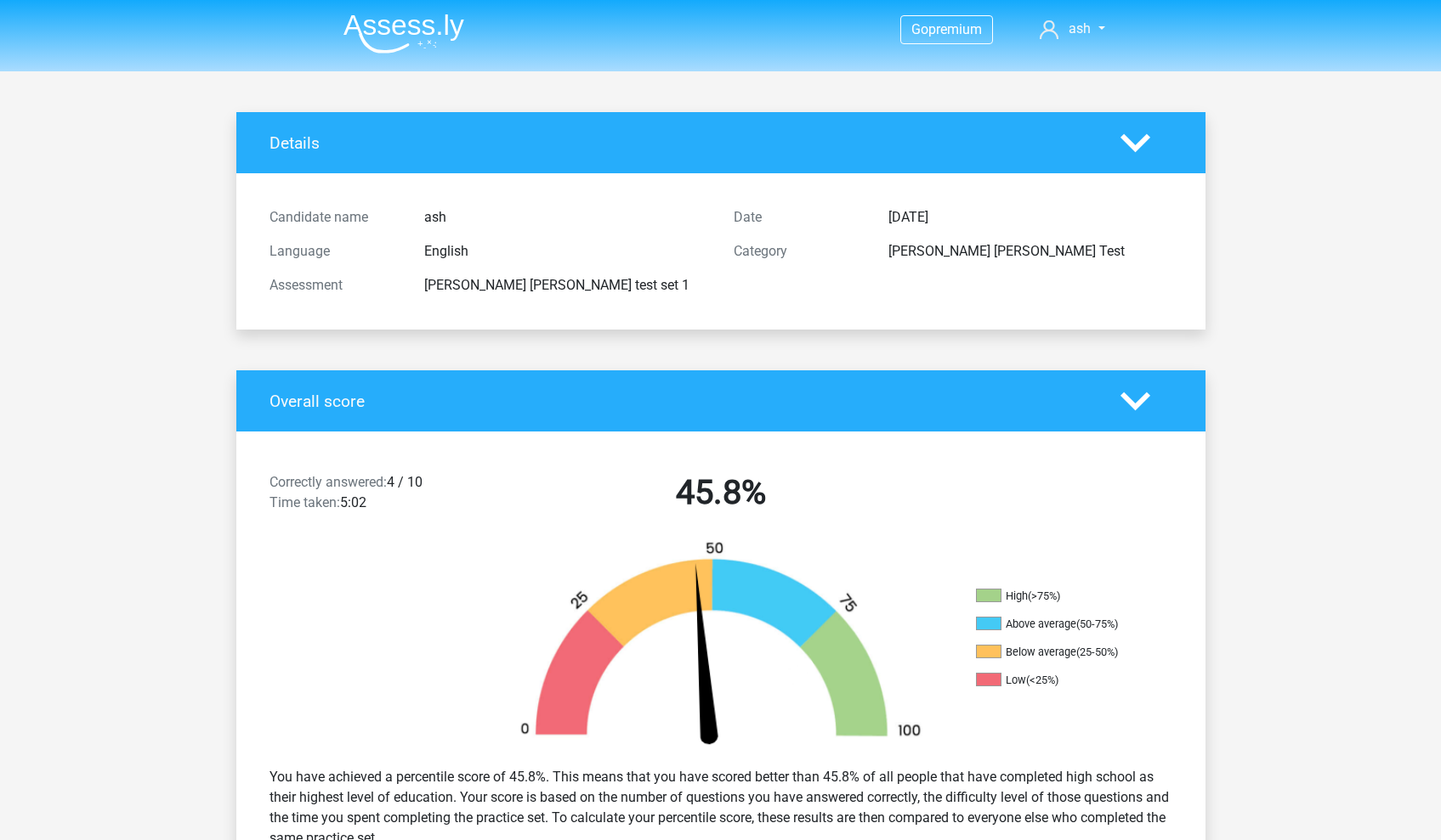
click at [592, 290] on div "[PERSON_NAME] [PERSON_NAME] test set 1" at bounding box center [566, 286] width 310 height 21
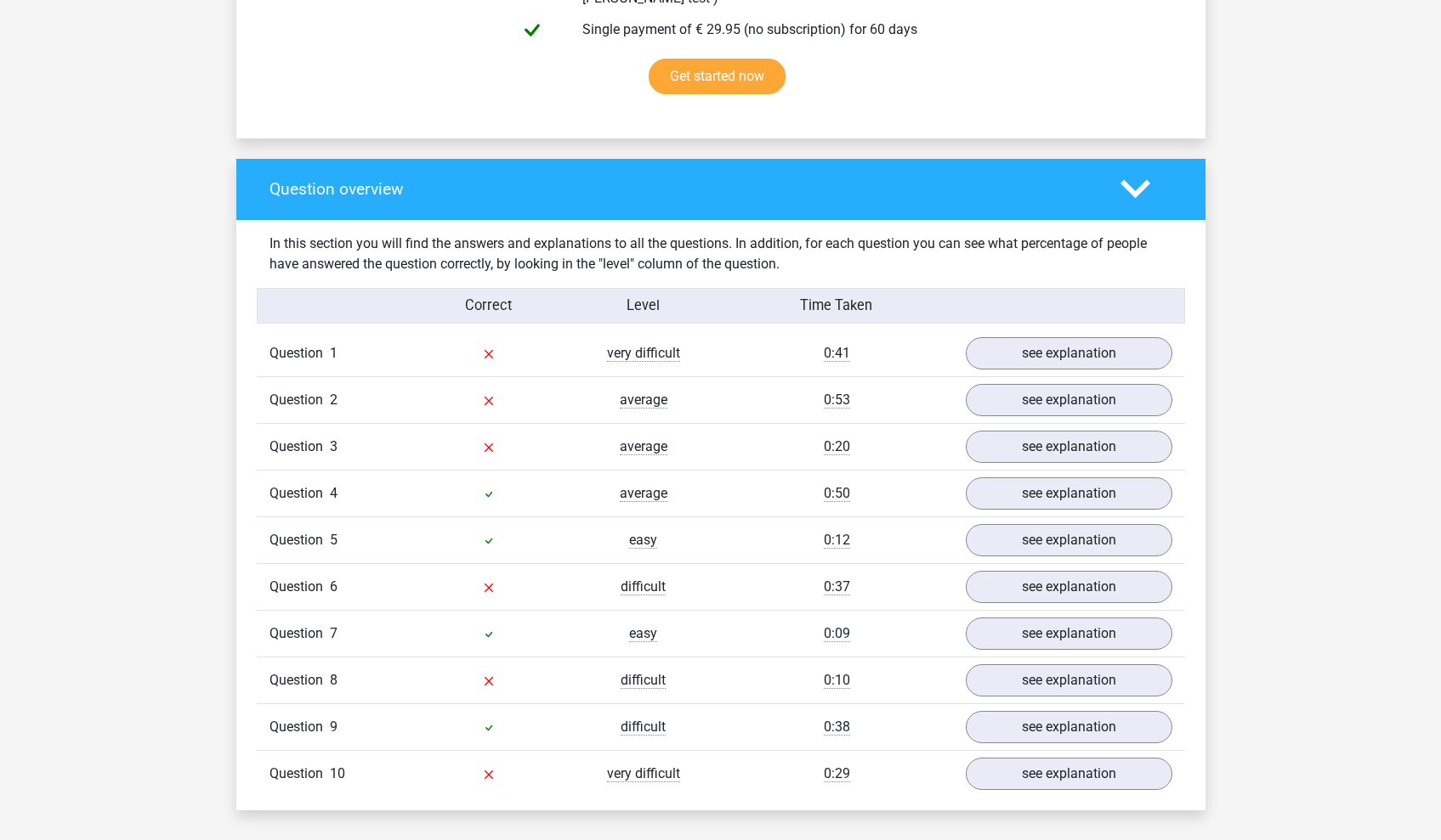
scroll to position [1113, 0]
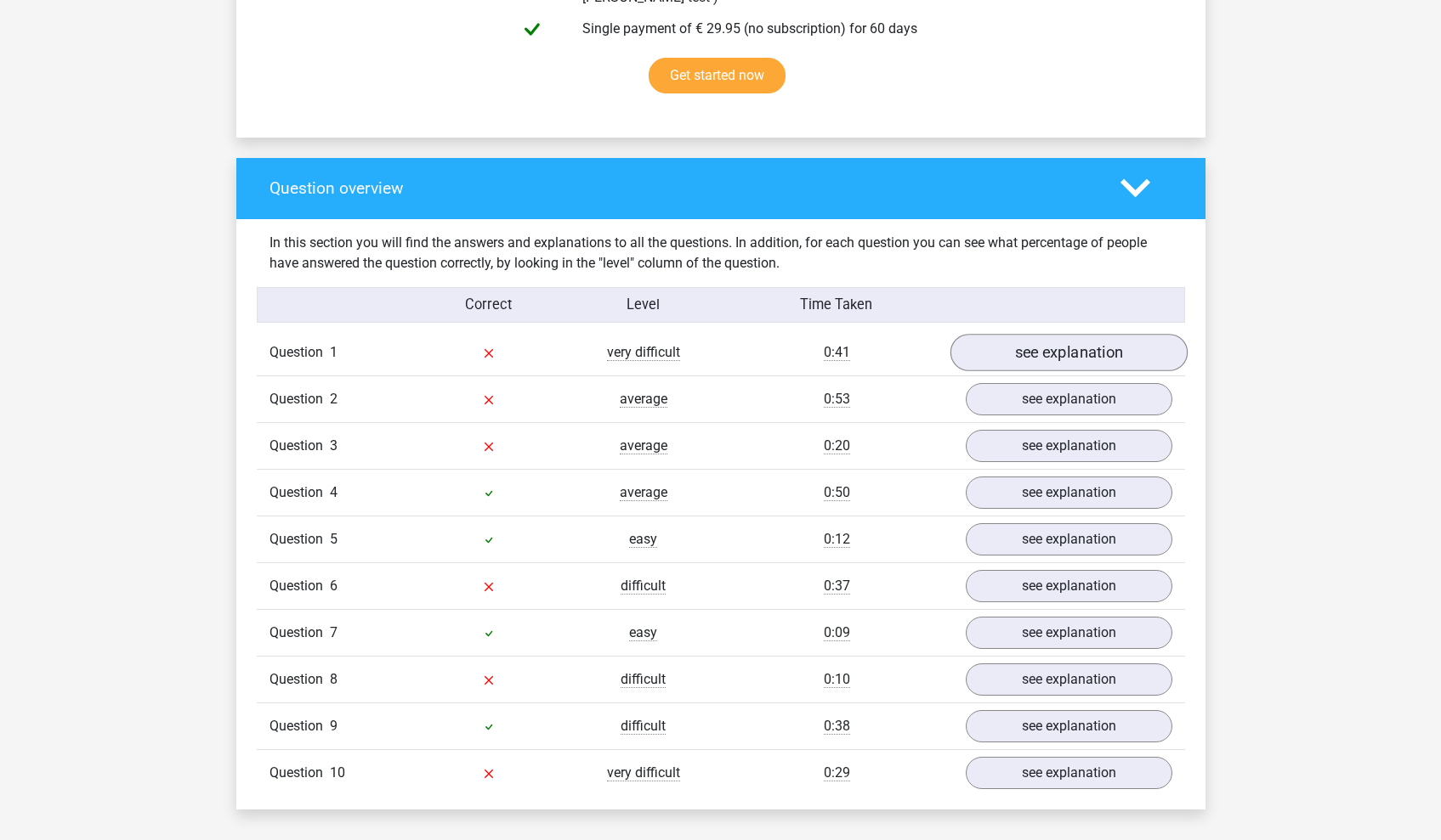
click at [1128, 337] on link "see explanation" at bounding box center [1068, 352] width 237 height 37
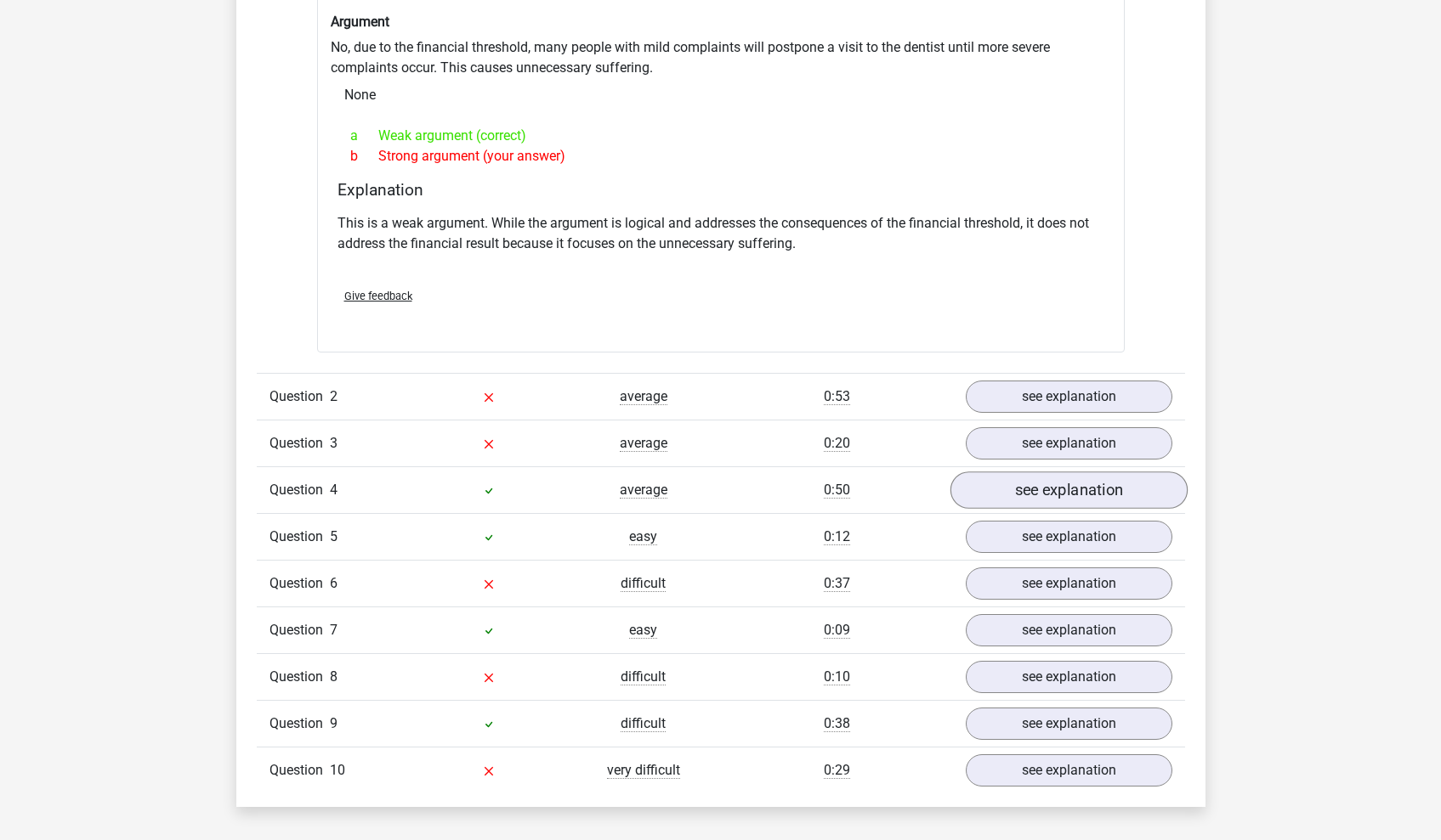
scroll to position [1568, 0]
click at [991, 388] on link "see explanation" at bounding box center [1068, 394] width 237 height 37
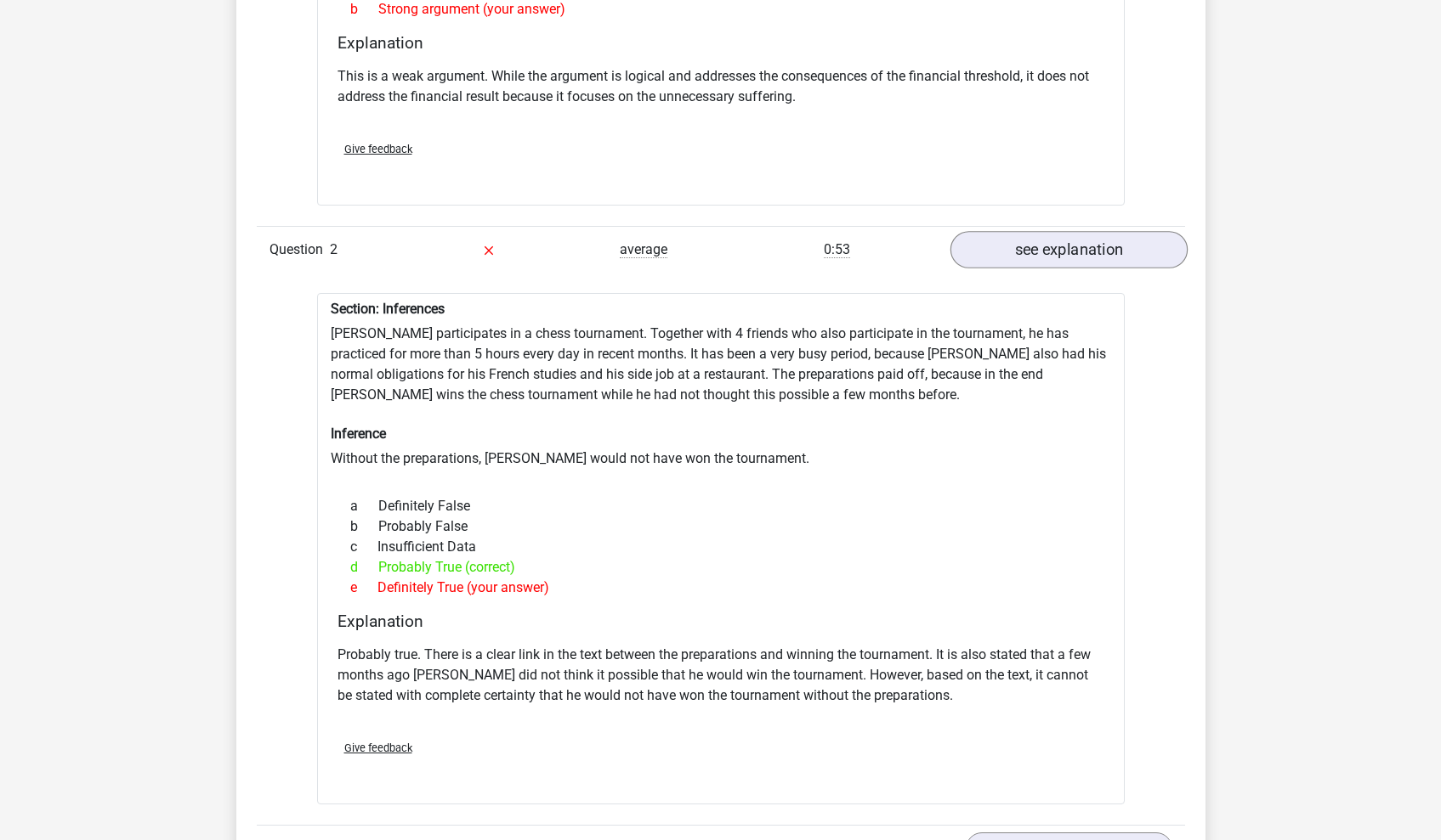
scroll to position [1721, 0]
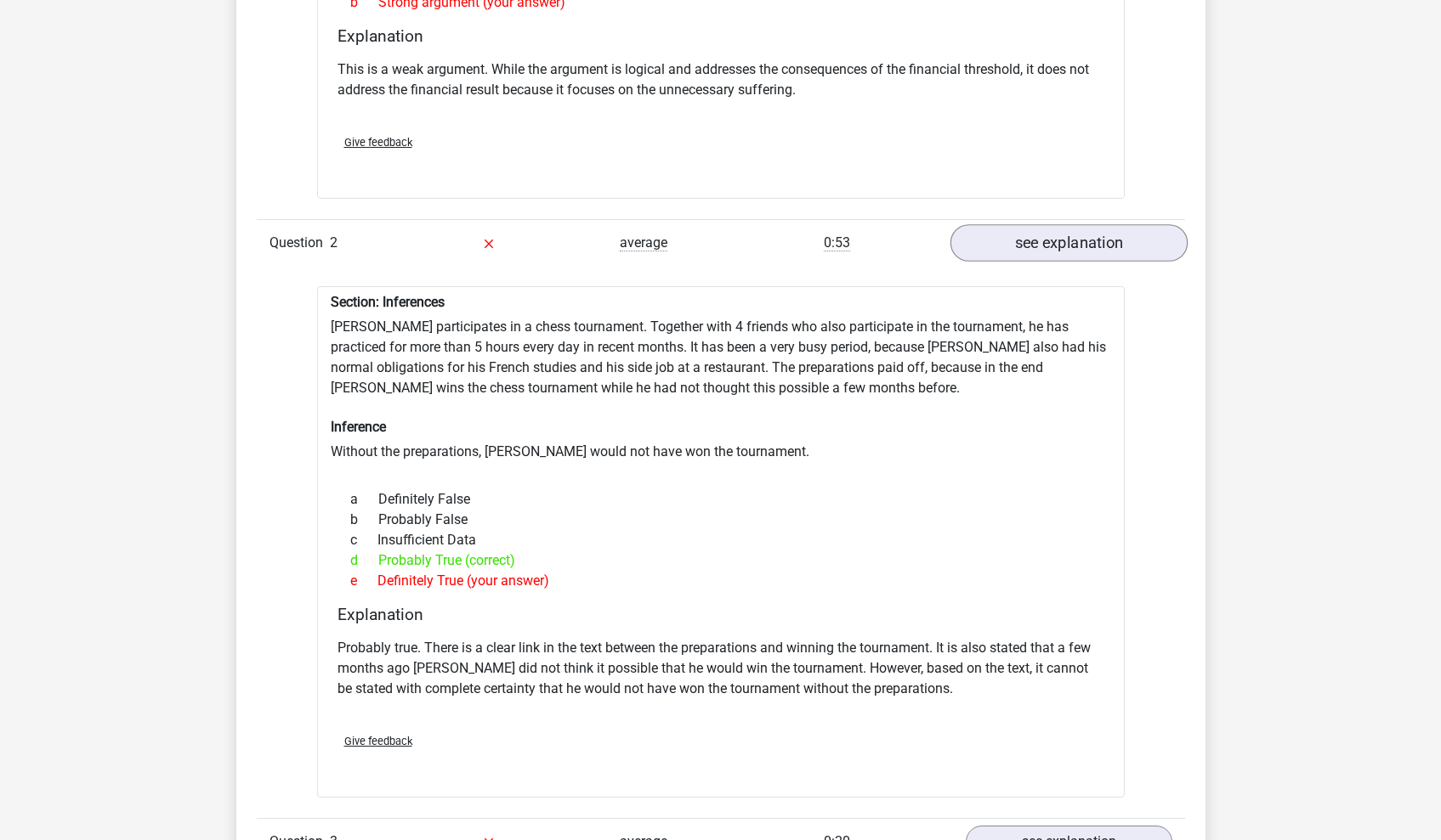
click at [1033, 238] on link "see explanation" at bounding box center [1068, 242] width 237 height 37
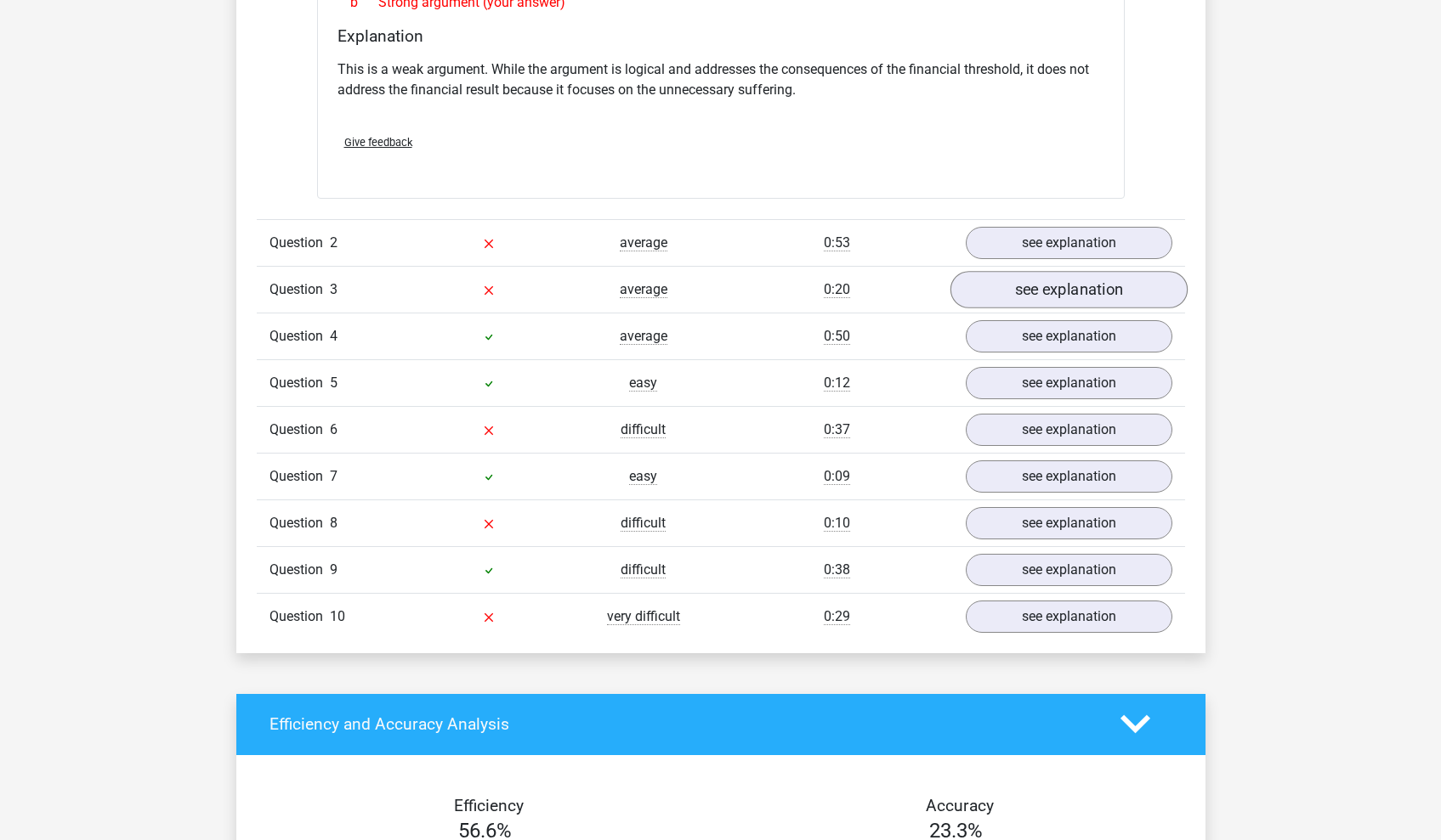
click at [1015, 294] on link "see explanation" at bounding box center [1068, 289] width 237 height 37
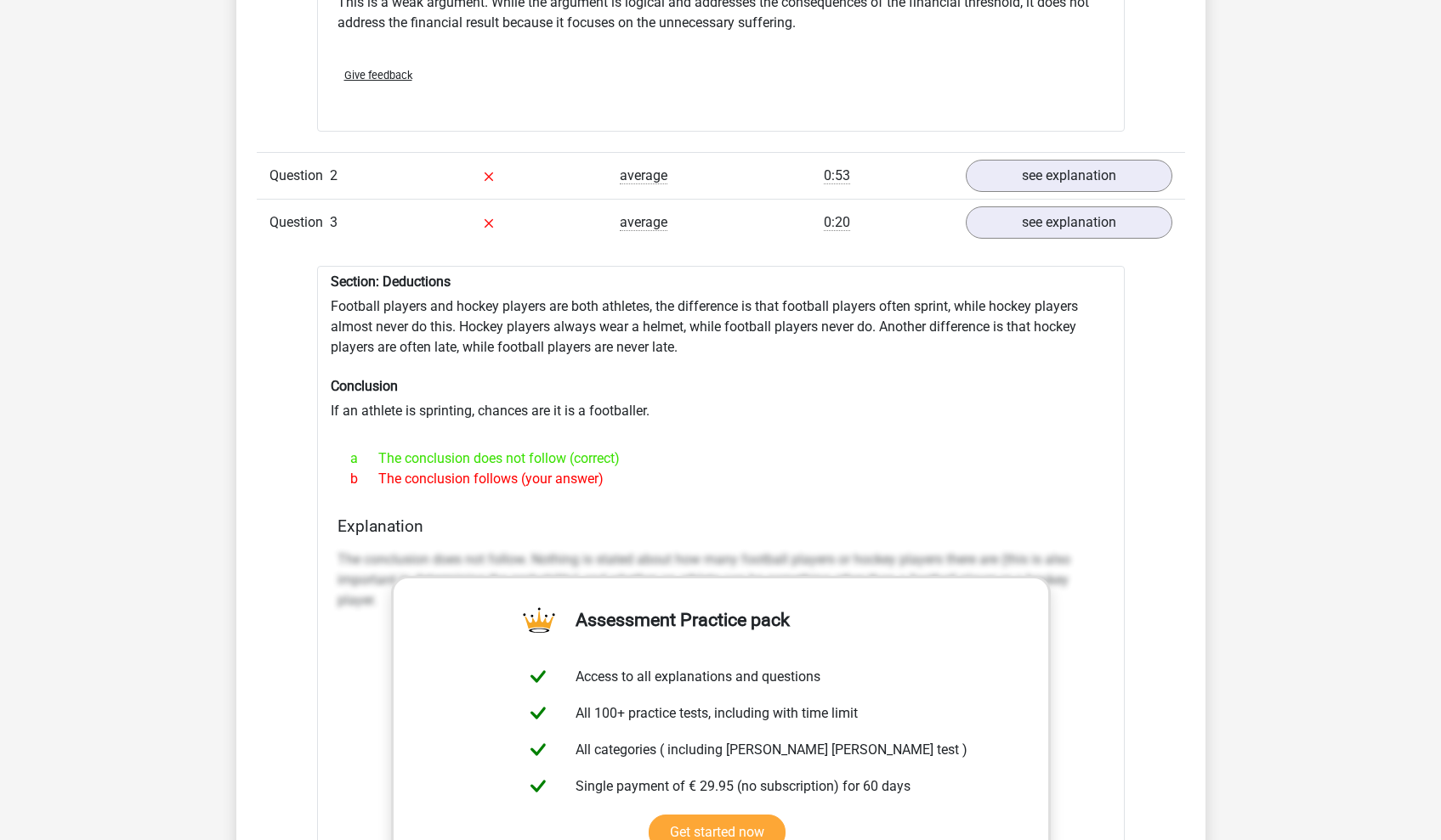
scroll to position [1805, 0]
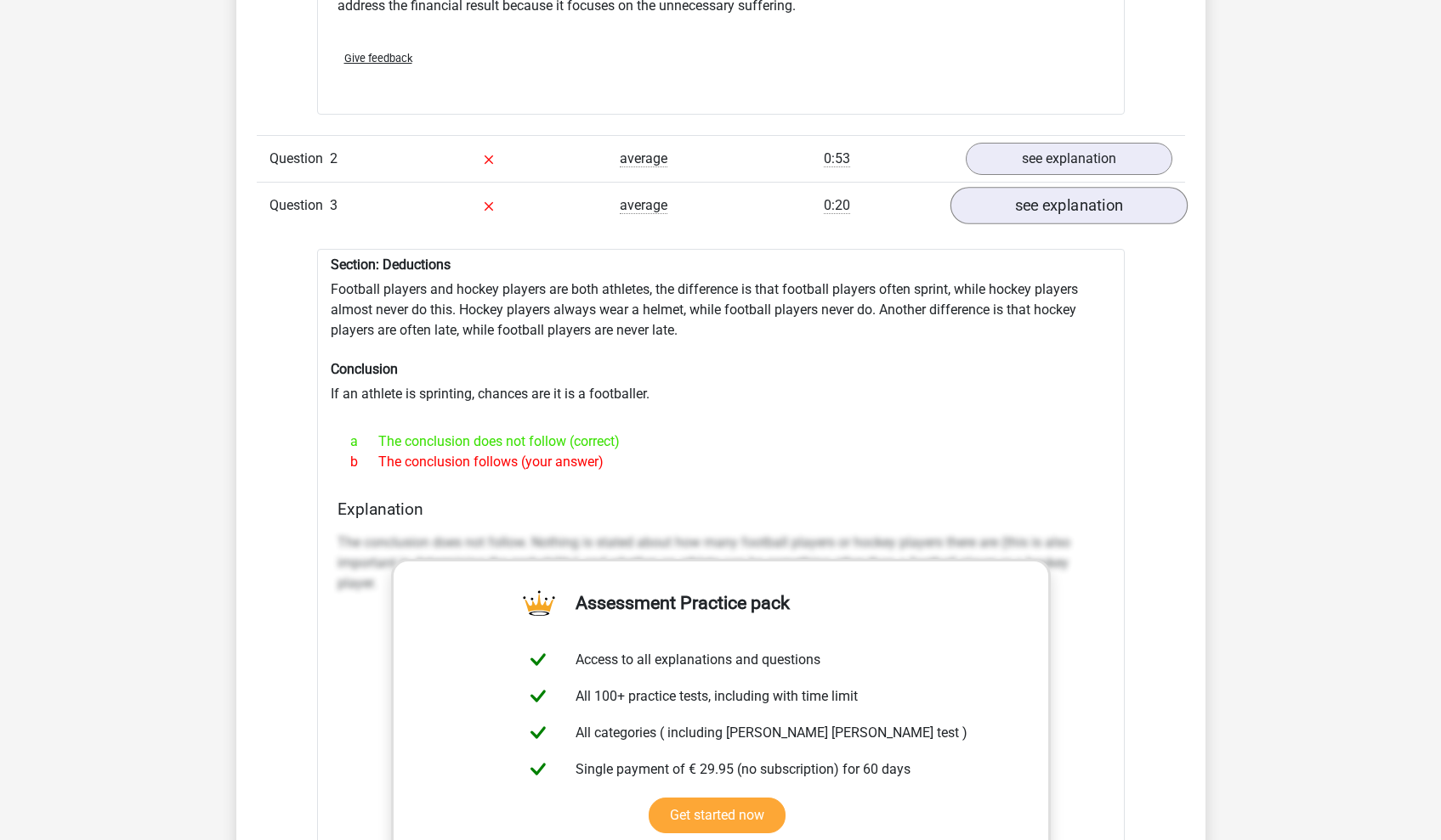
click at [1028, 187] on link "see explanation" at bounding box center [1068, 205] width 237 height 37
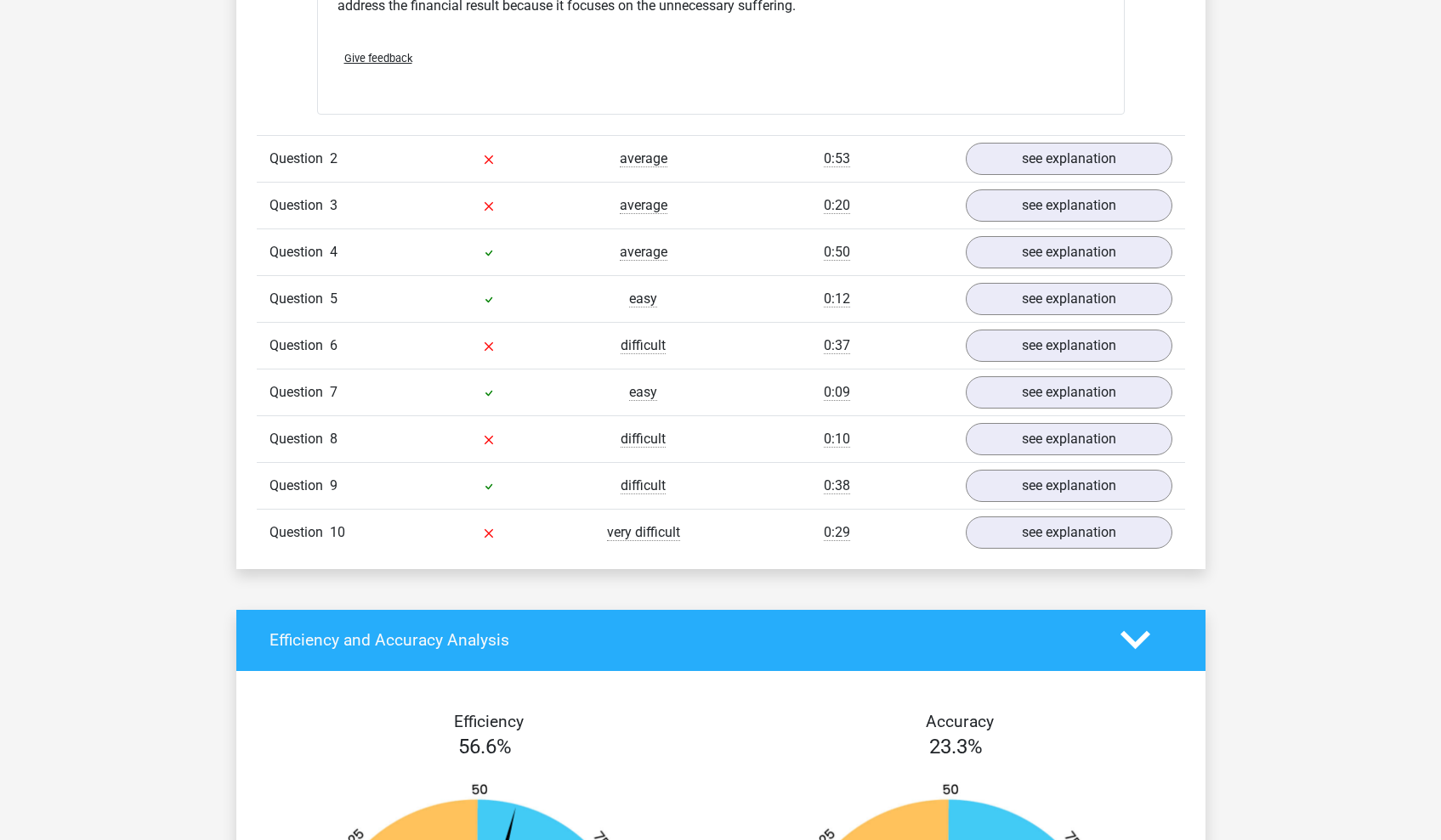
click at [1021, 355] on div "Question 6 difficult 0:37 see explanation" at bounding box center [721, 345] width 928 height 46
click at [1036, 331] on link "see explanation" at bounding box center [1068, 345] width 237 height 37
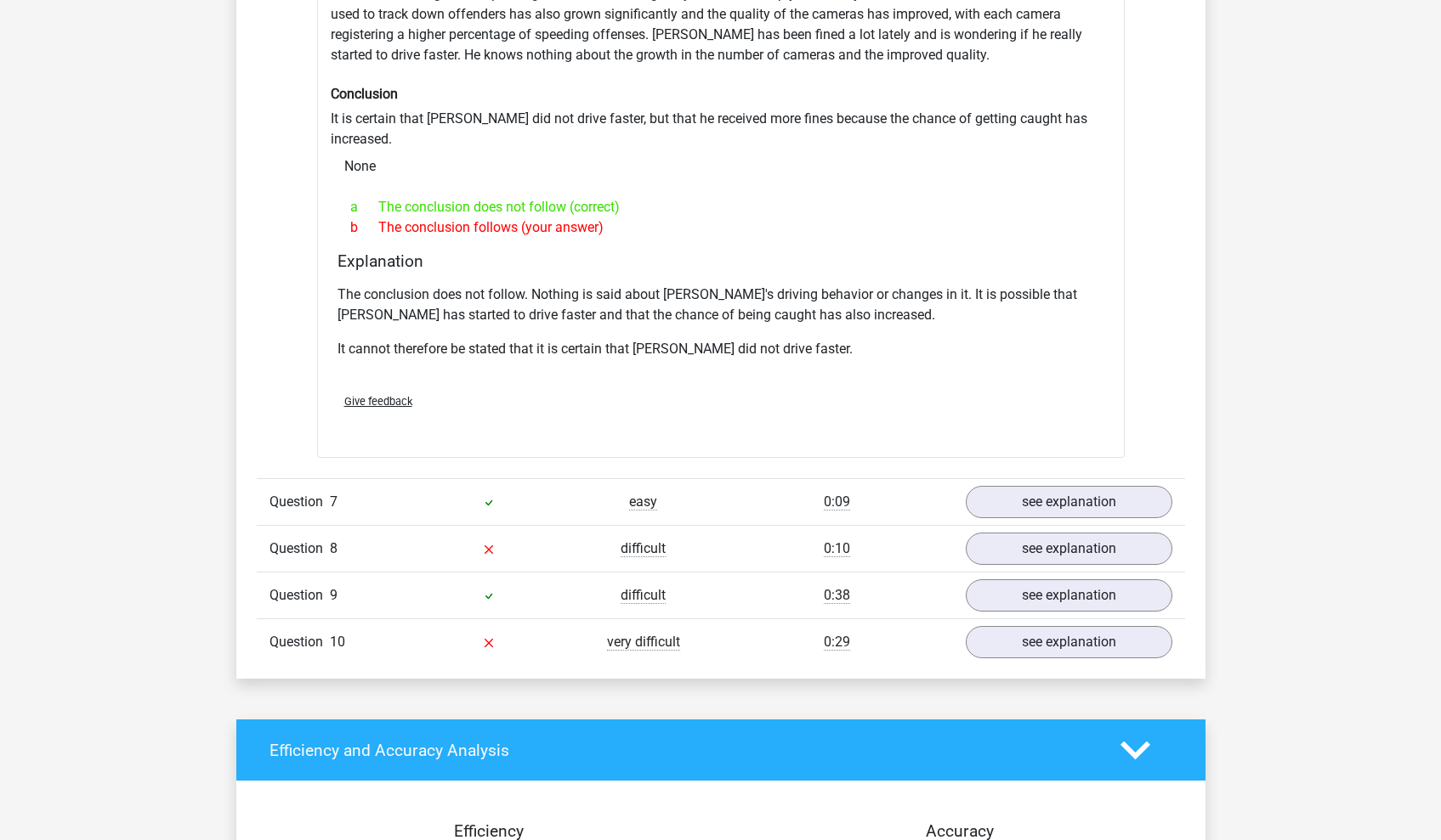
scroll to position [2252, 0]
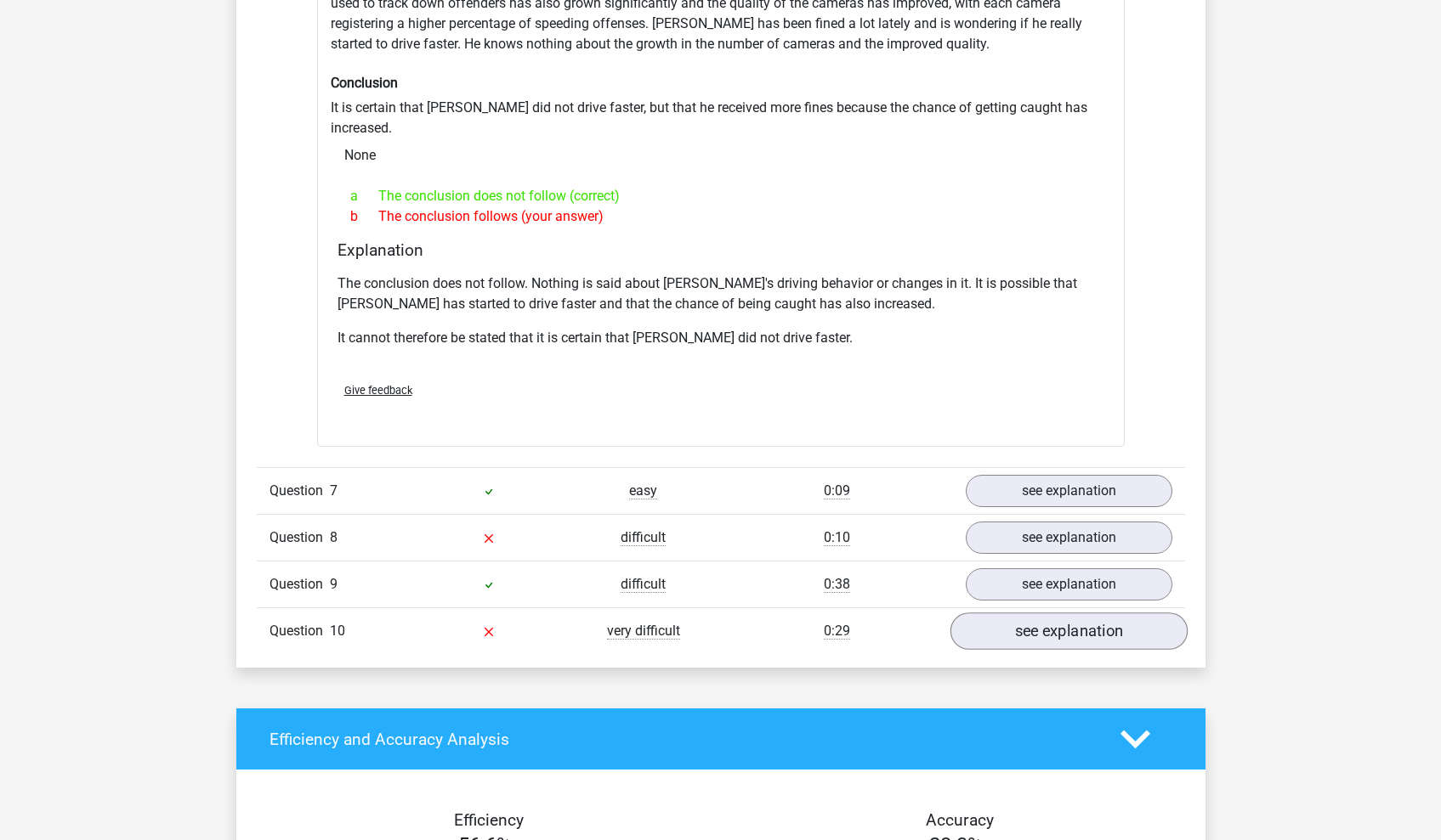
click at [1016, 614] on link "see explanation" at bounding box center [1068, 632] width 237 height 37
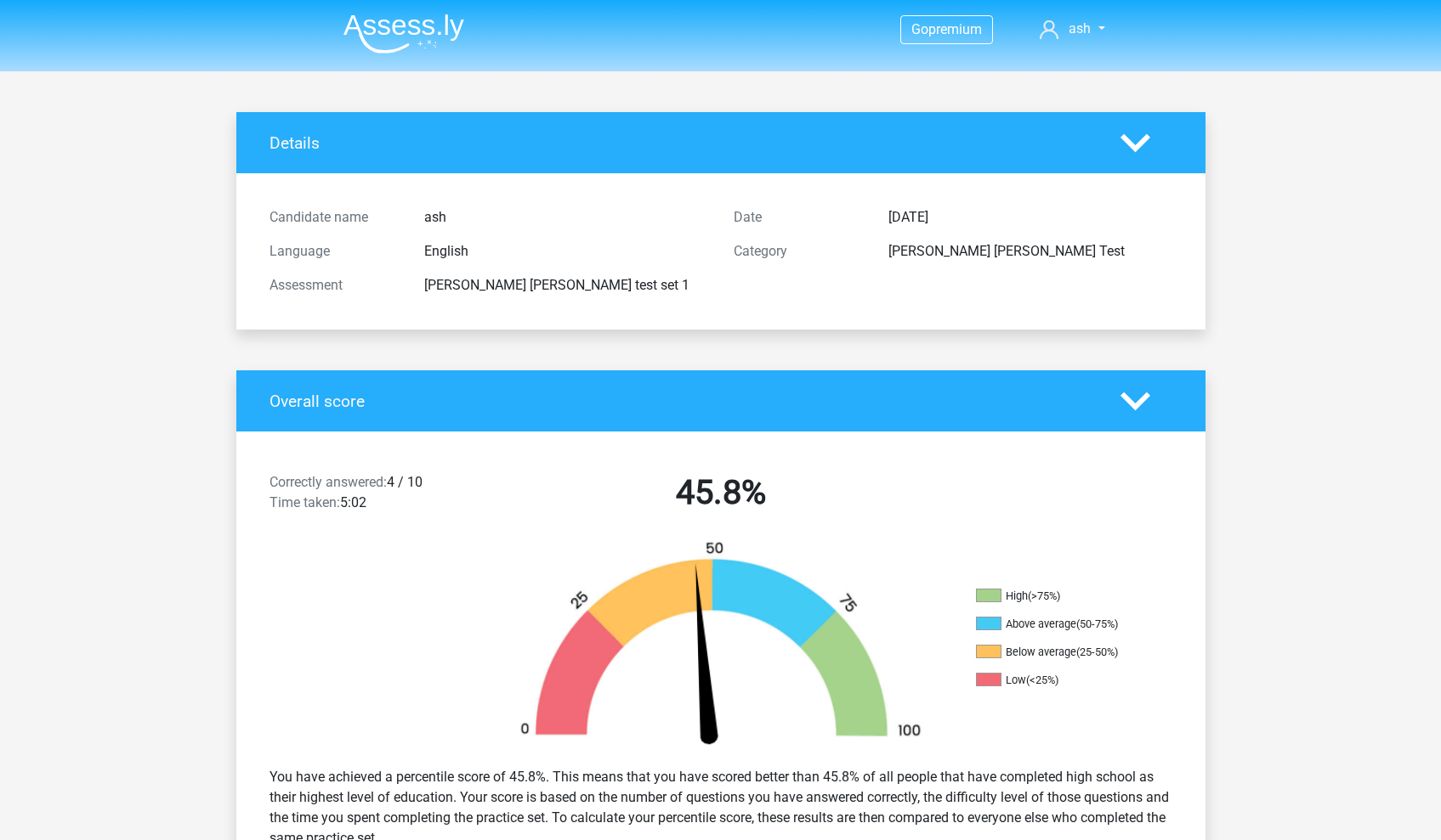
scroll to position [0, 0]
